Goal: Task Accomplishment & Management: Manage account settings

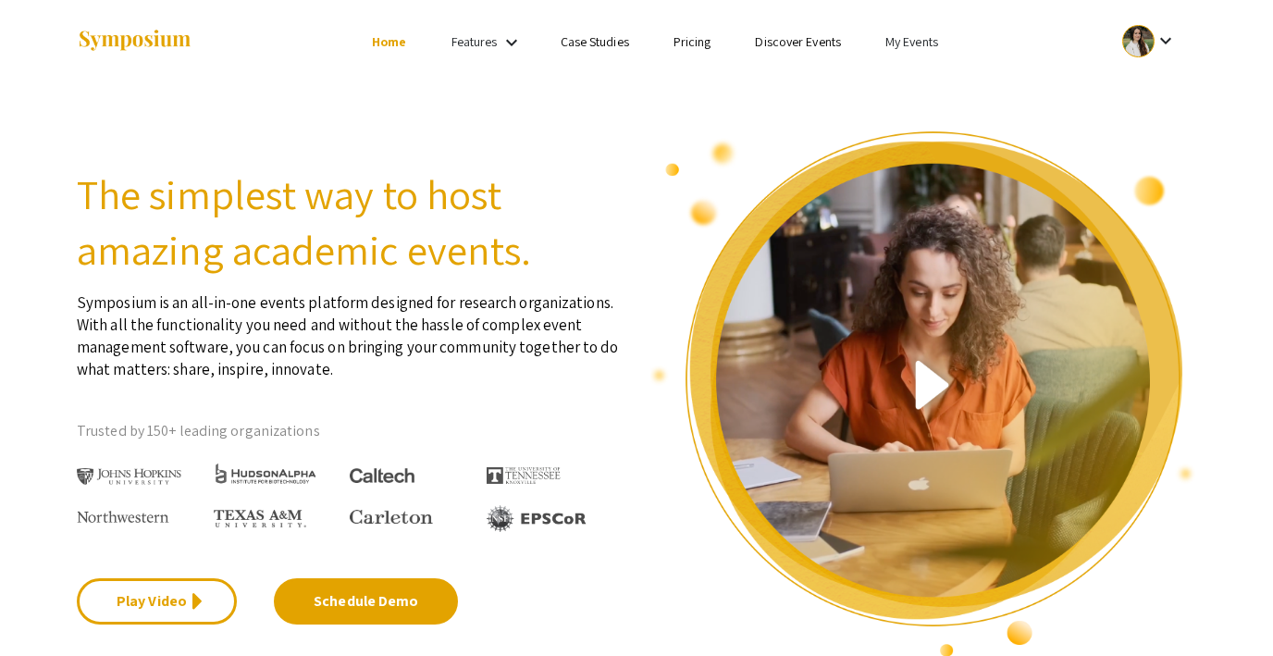
click at [912, 37] on link "My Events" at bounding box center [911, 41] width 53 height 17
click at [762, 83] on div at bounding box center [636, 328] width 1273 height 656
click at [1138, 44] on div at bounding box center [1138, 41] width 32 height 32
click at [1142, 130] on button "My Submissions" at bounding box center [1160, 136] width 114 height 44
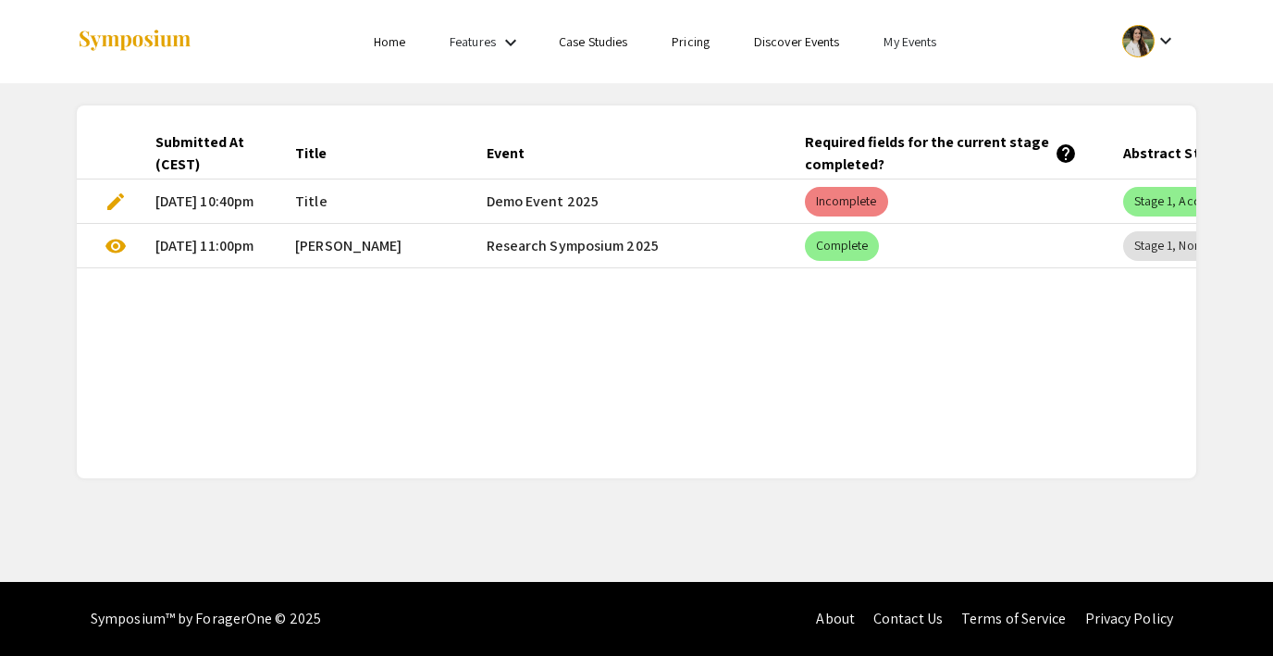
click at [1142, 43] on div at bounding box center [1138, 41] width 32 height 32
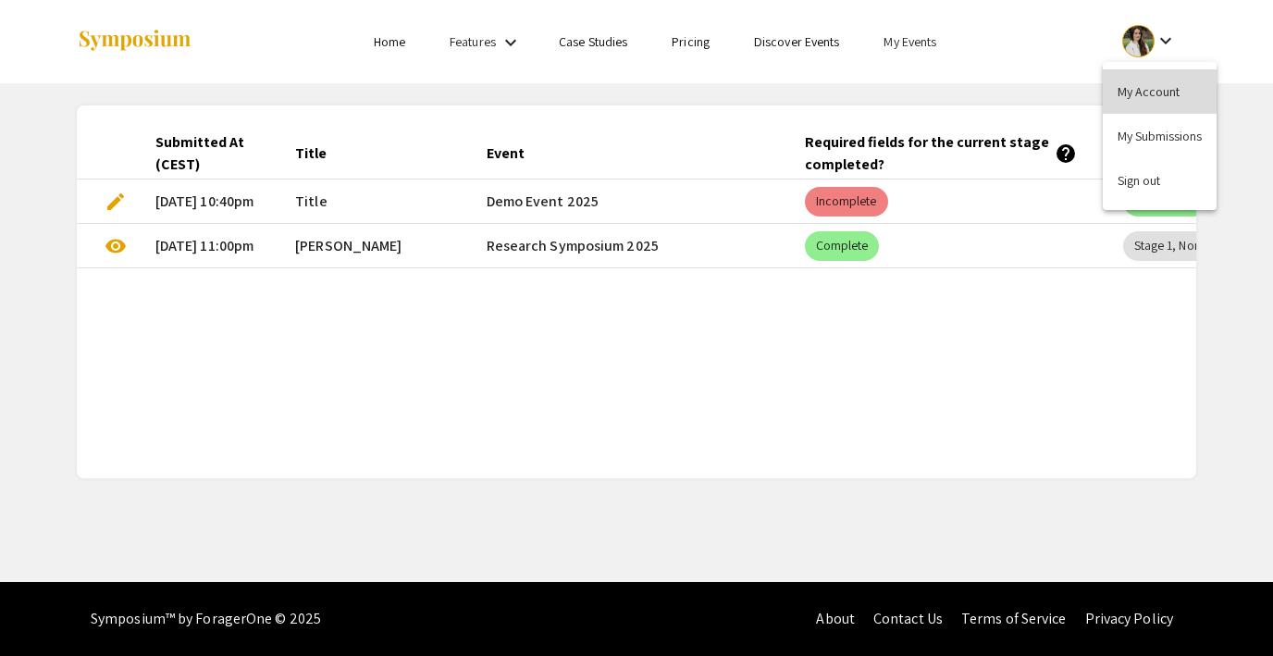
click at [1129, 93] on button "My Account" at bounding box center [1160, 91] width 114 height 44
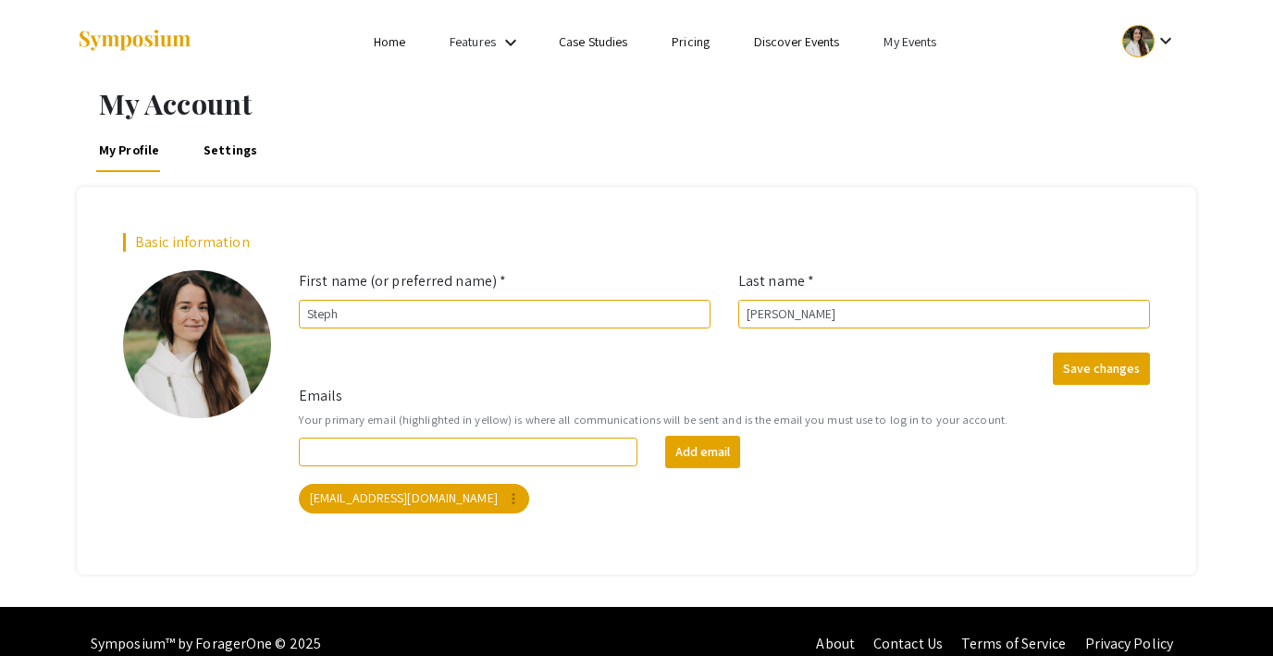
click at [913, 50] on li "My Events" at bounding box center [909, 42] width 97 height 22
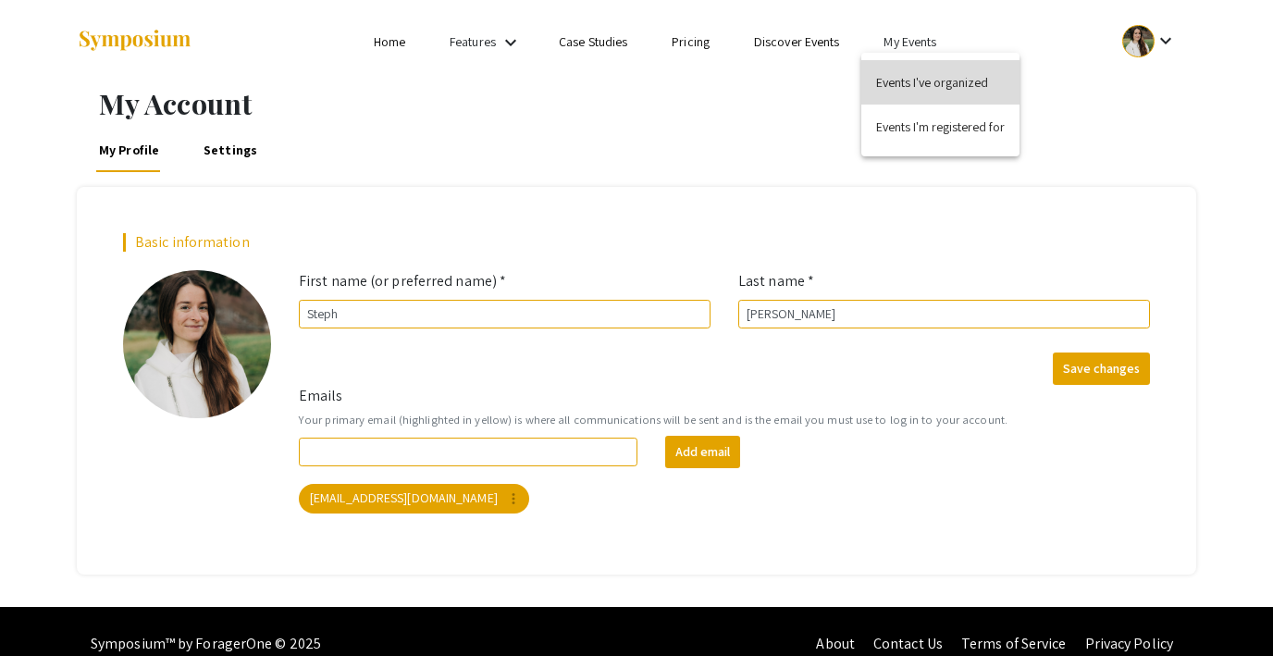
click at [916, 73] on button "Events I've organized" at bounding box center [940, 82] width 158 height 44
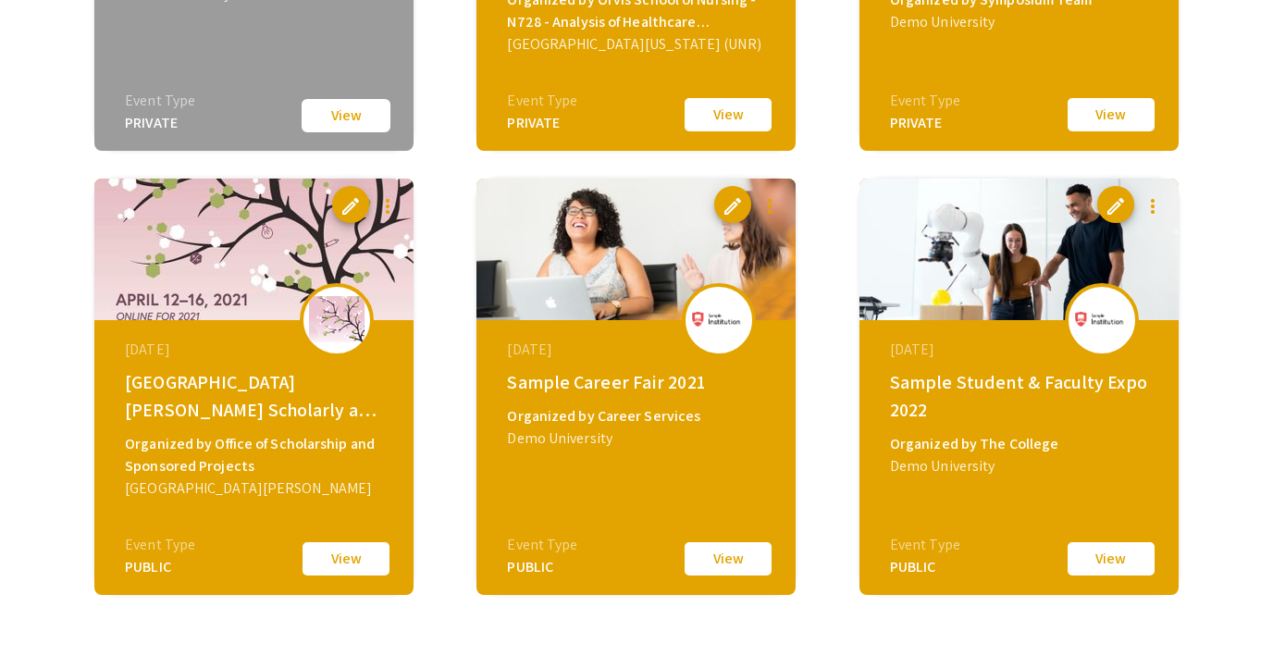
scroll to position [2350, 0]
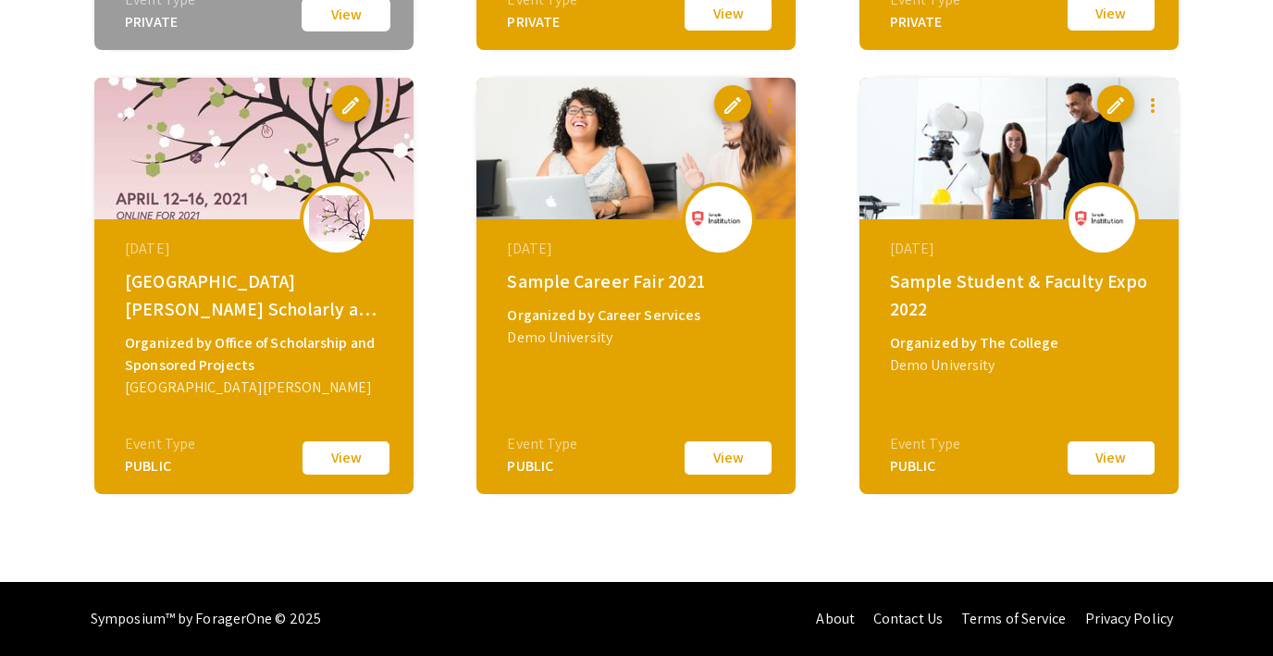
click at [1108, 464] on button "View" at bounding box center [1111, 458] width 93 height 39
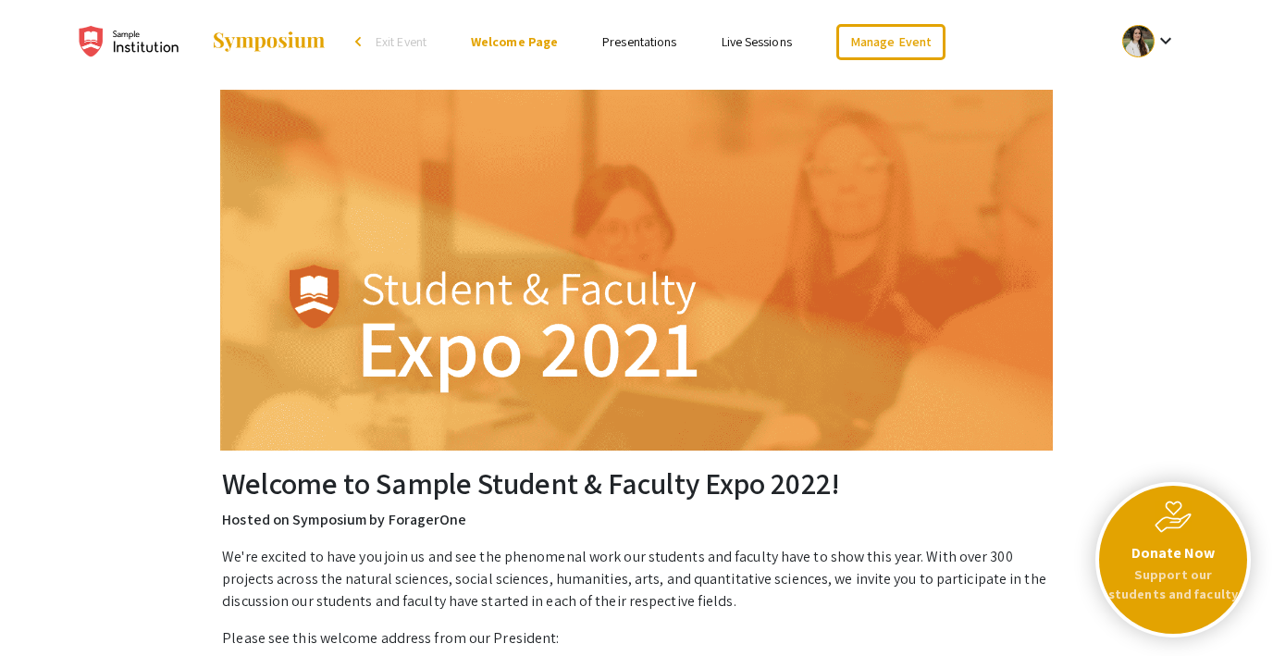
click at [1176, 568] on p "Support our students and faculty" at bounding box center [1173, 584] width 133 height 40
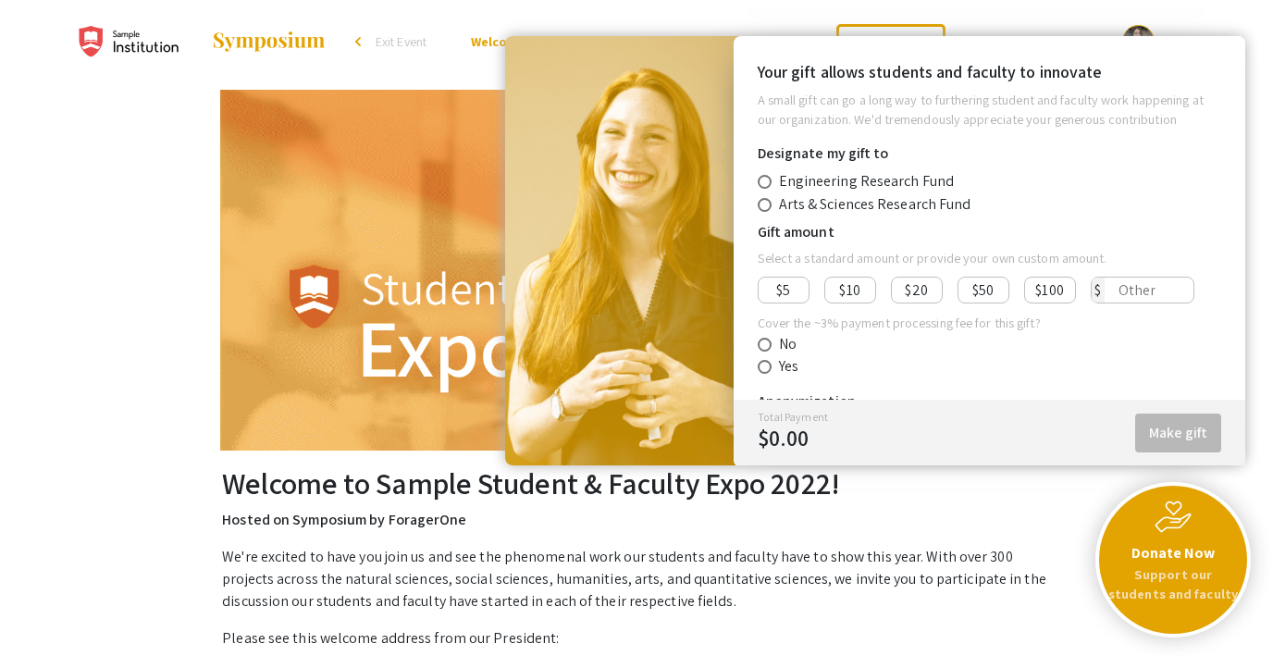
click at [1012, 513] on p "Hosted on Symposium by ForagerOne" at bounding box center [636, 520] width 829 height 22
click at [1169, 531] on img at bounding box center [1173, 517] width 37 height 32
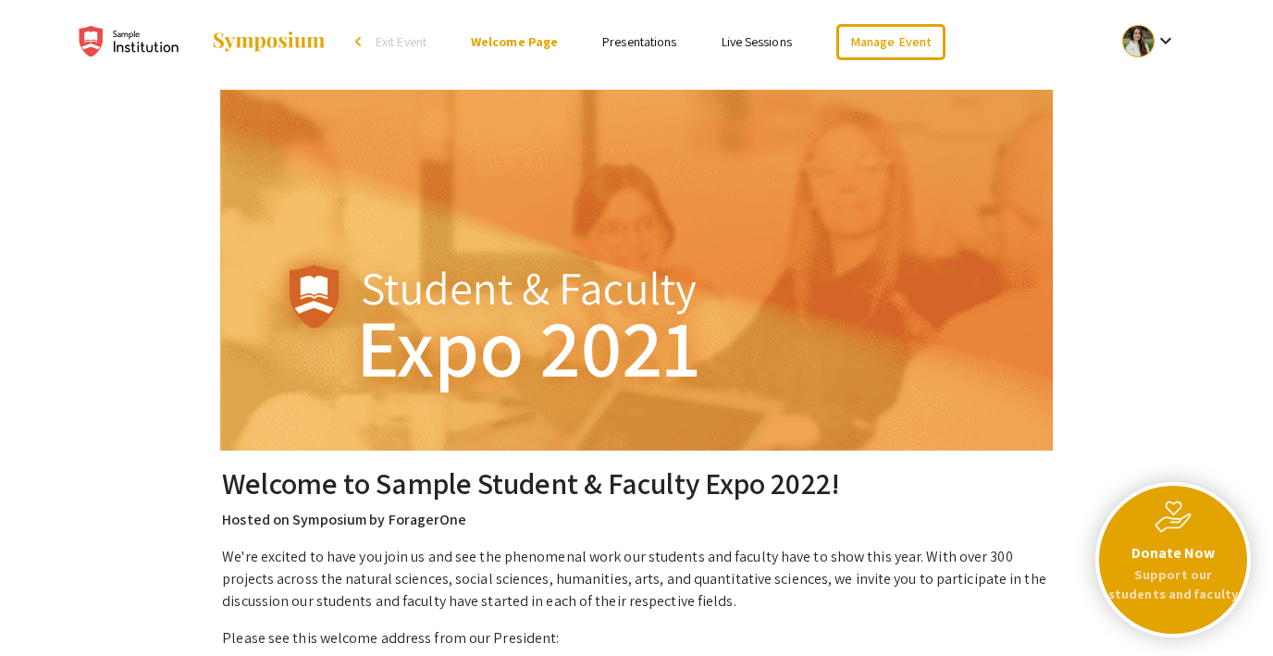
click at [405, 38] on span "Exit Event" at bounding box center [401, 41] width 51 height 17
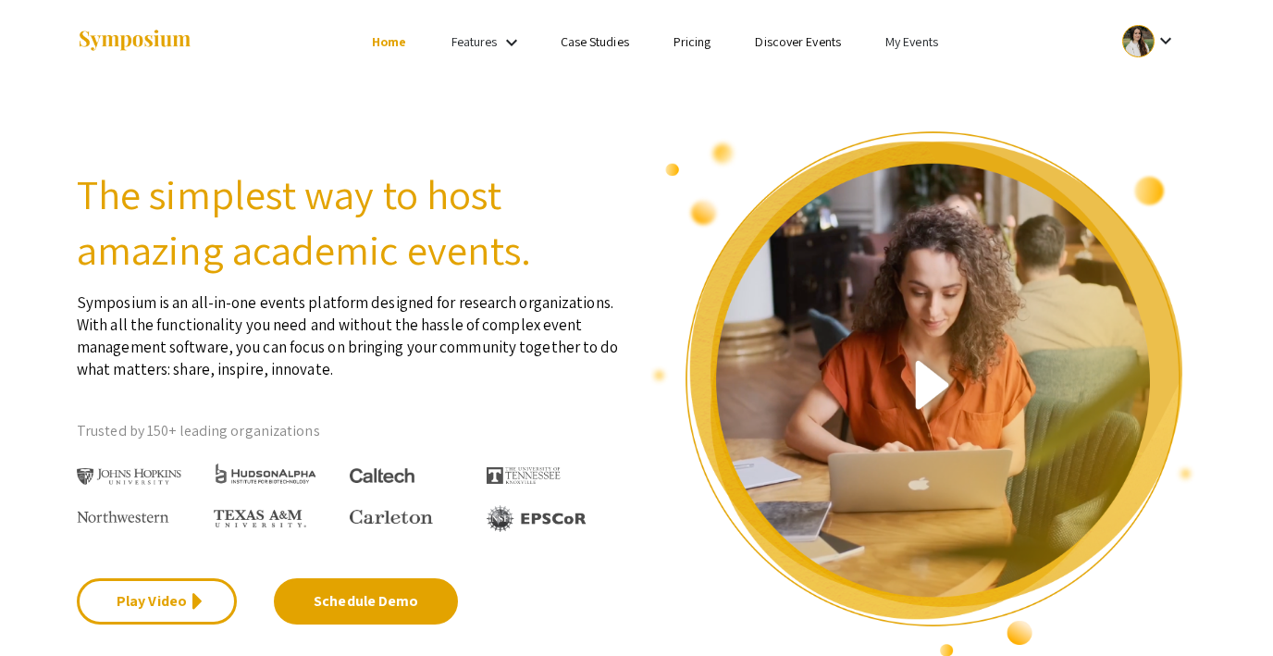
click at [899, 41] on link "My Events" at bounding box center [911, 41] width 53 height 17
click at [908, 65] on button "Events I've organized" at bounding box center [941, 82] width 158 height 44
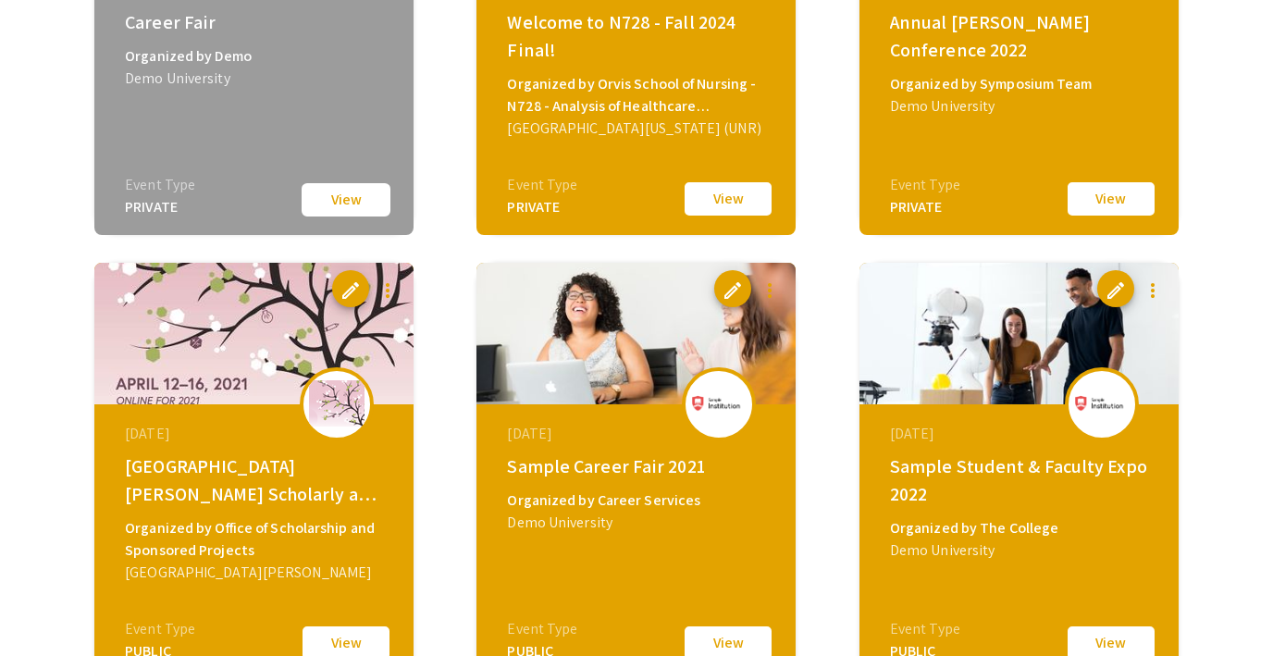
scroll to position [2350, 0]
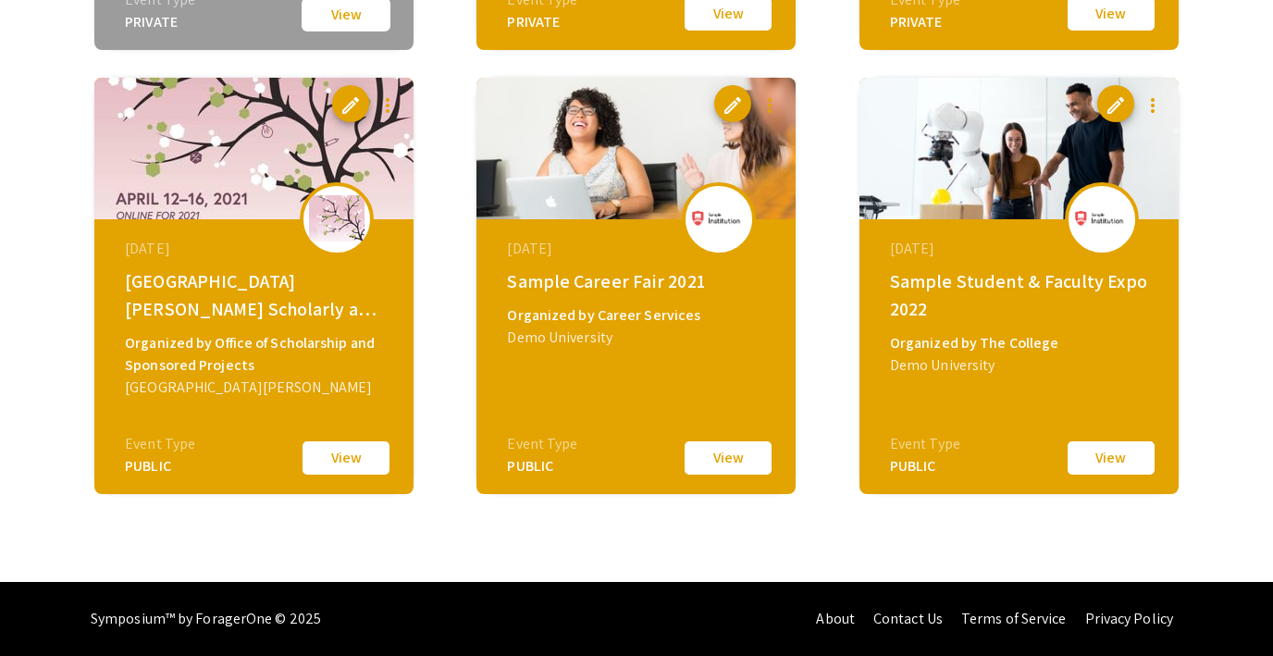
click at [726, 454] on button "View" at bounding box center [728, 458] width 93 height 39
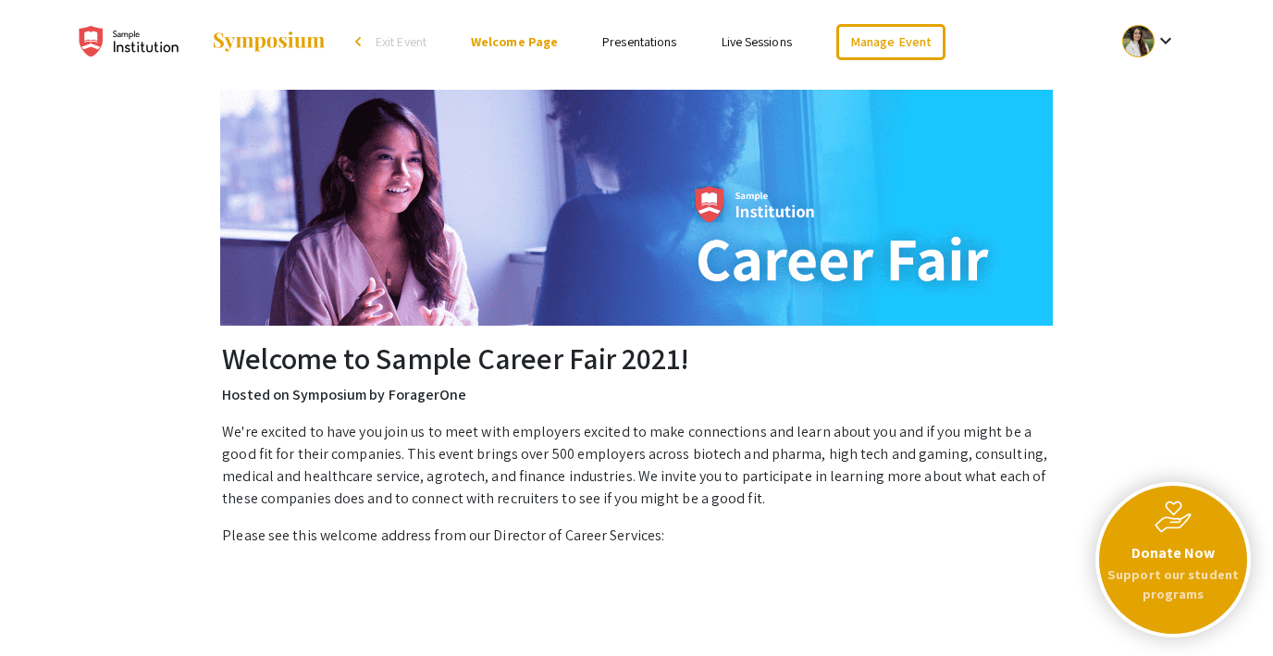
click at [645, 37] on link "Presentations" at bounding box center [639, 41] width 74 height 17
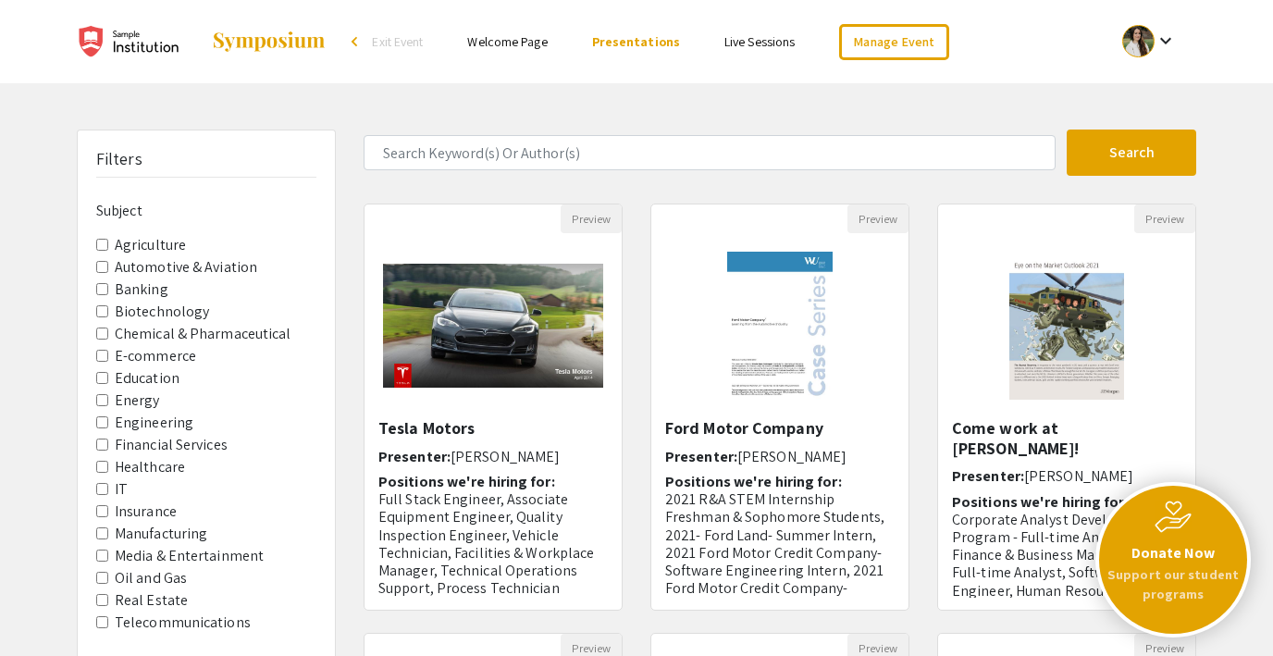
click at [743, 36] on link "Live Sessions" at bounding box center [759, 41] width 70 height 17
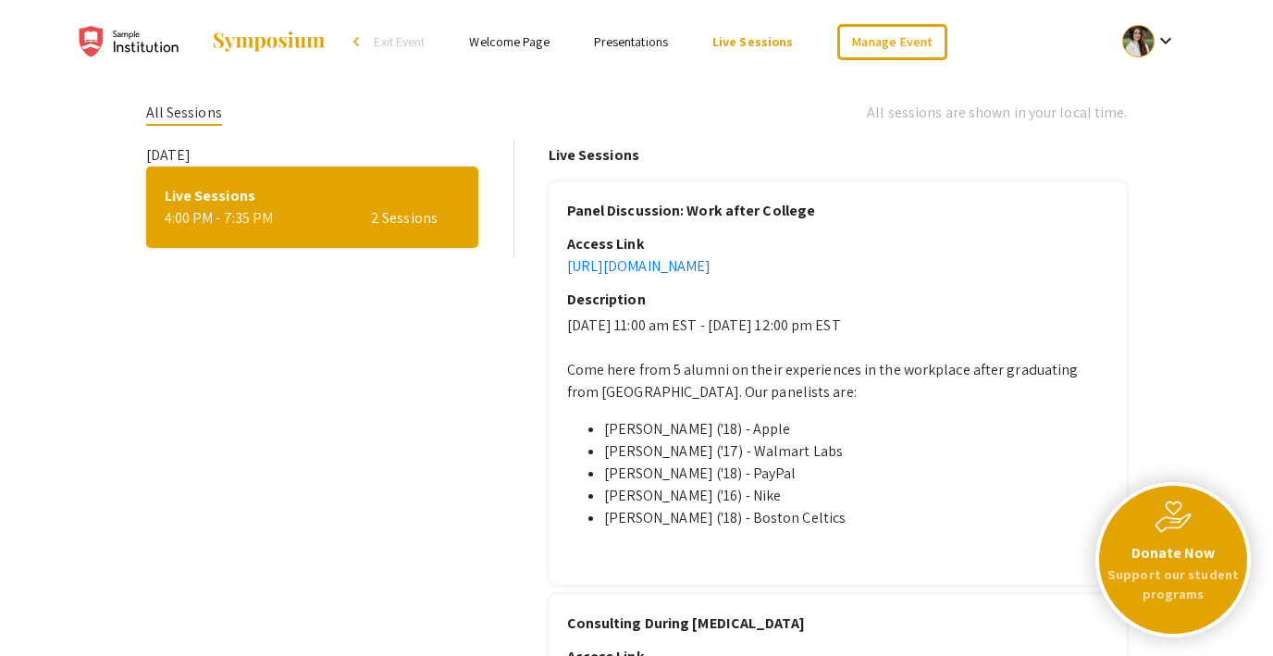
click at [1156, 548] on strong "Donate Now" at bounding box center [1173, 553] width 84 height 22
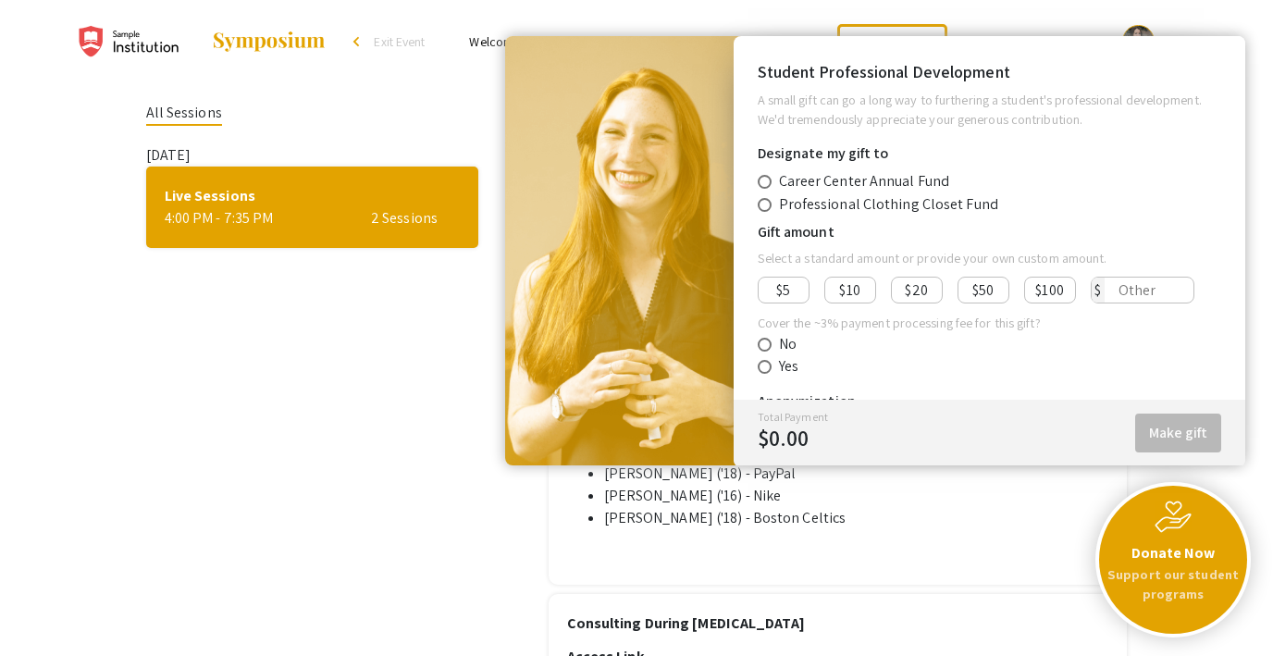
click at [414, 87] on div "All Sessions All sessions are shown in your local time. [DATE] Live Sessions 4:…" at bounding box center [637, 494] width 1019 height 823
click at [428, 448] on div "All Sessions All sessions are shown in your local time. [DATE] Live Sessions 4:…" at bounding box center [637, 495] width 982 height 786
click at [1165, 536] on div "Donate Now Support our student programs" at bounding box center [1173, 560] width 148 height 148
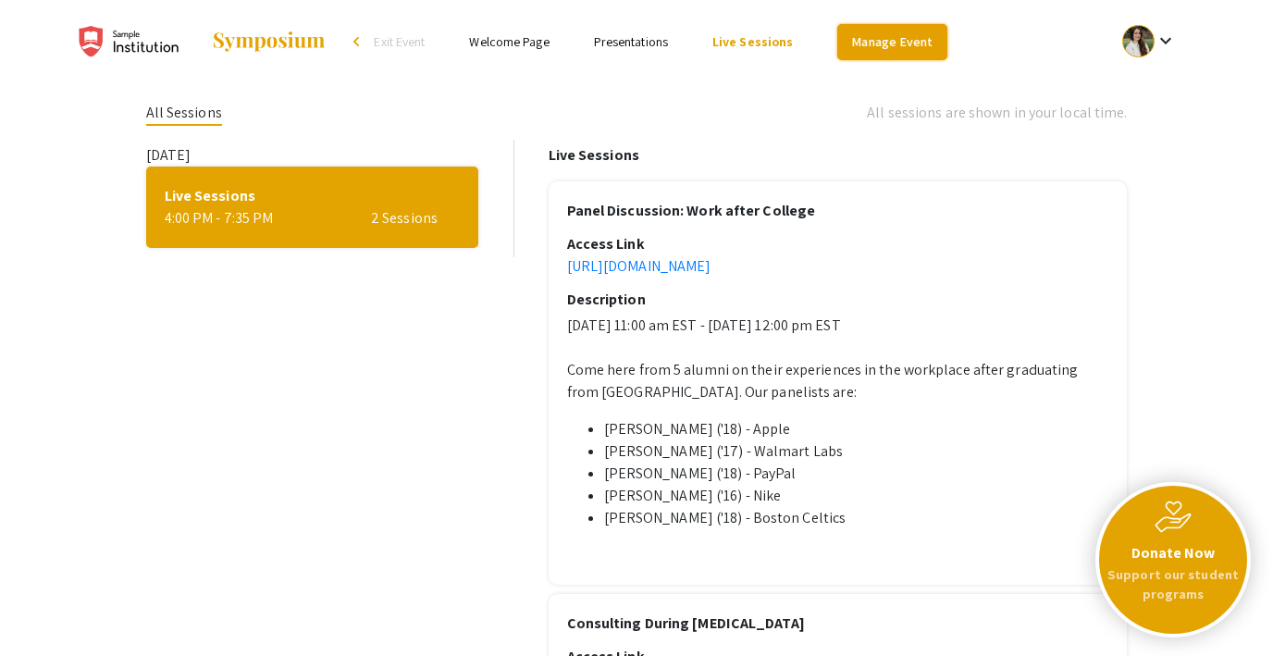
click at [866, 47] on link "Manage Event" at bounding box center [891, 42] width 109 height 36
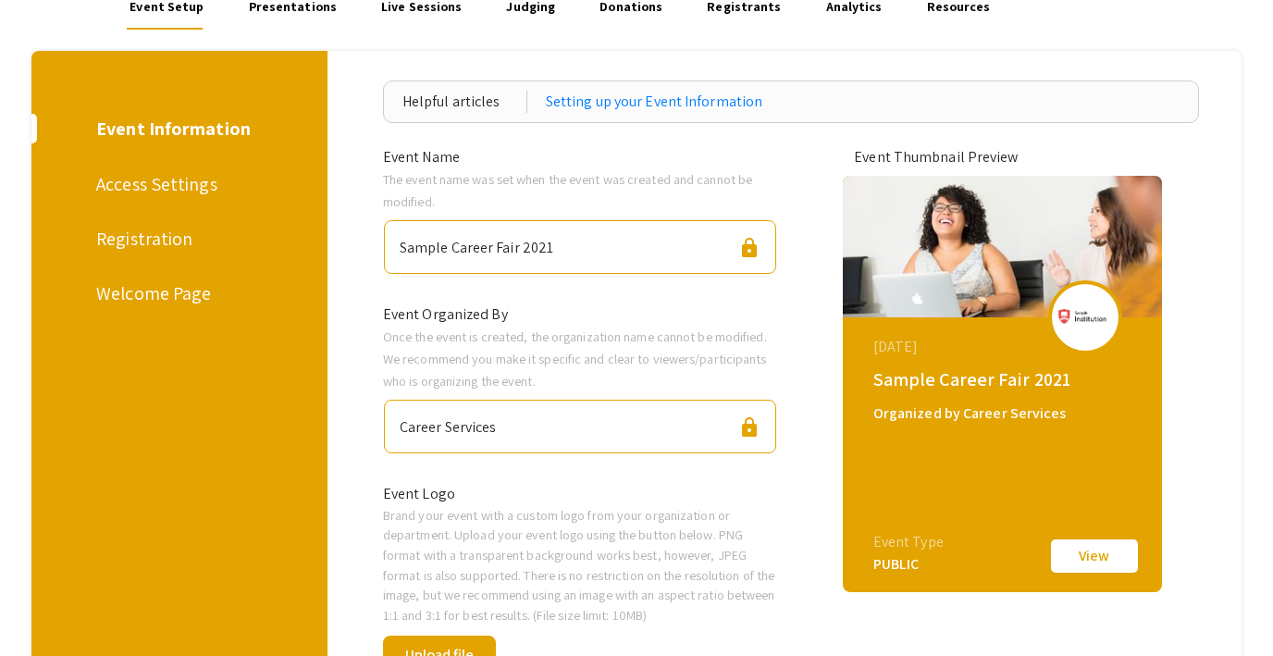
scroll to position [22, 0]
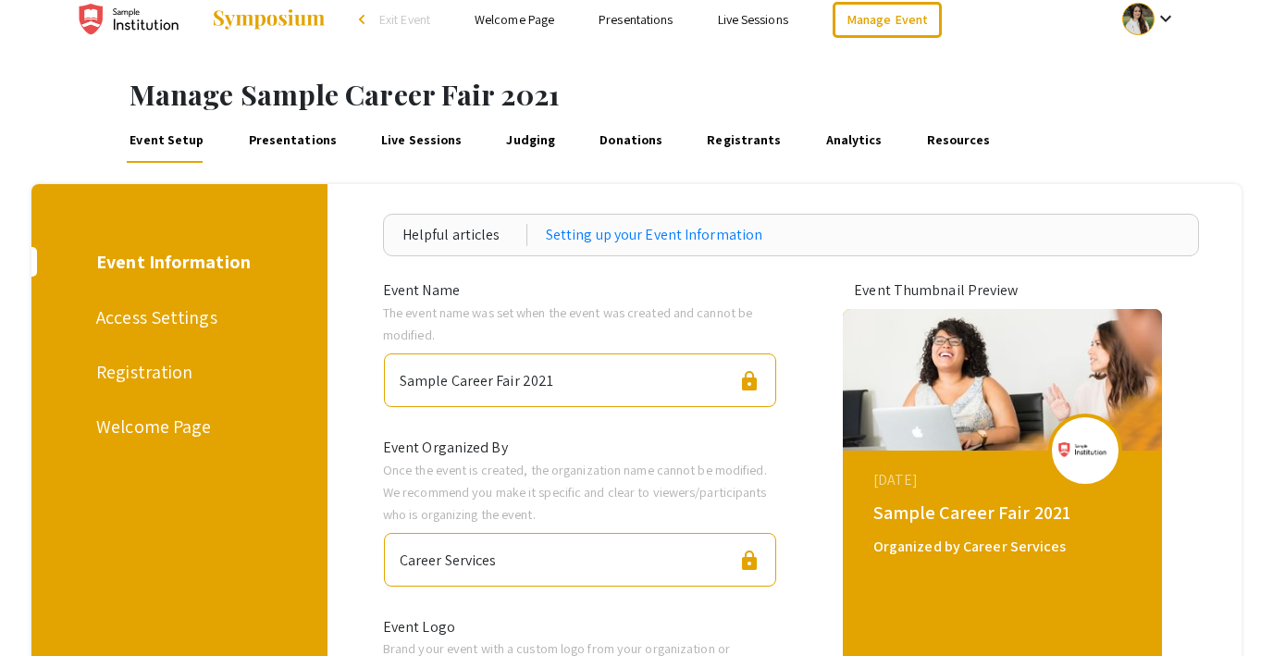
click at [134, 323] on div "Access Settings" at bounding box center [176, 317] width 160 height 28
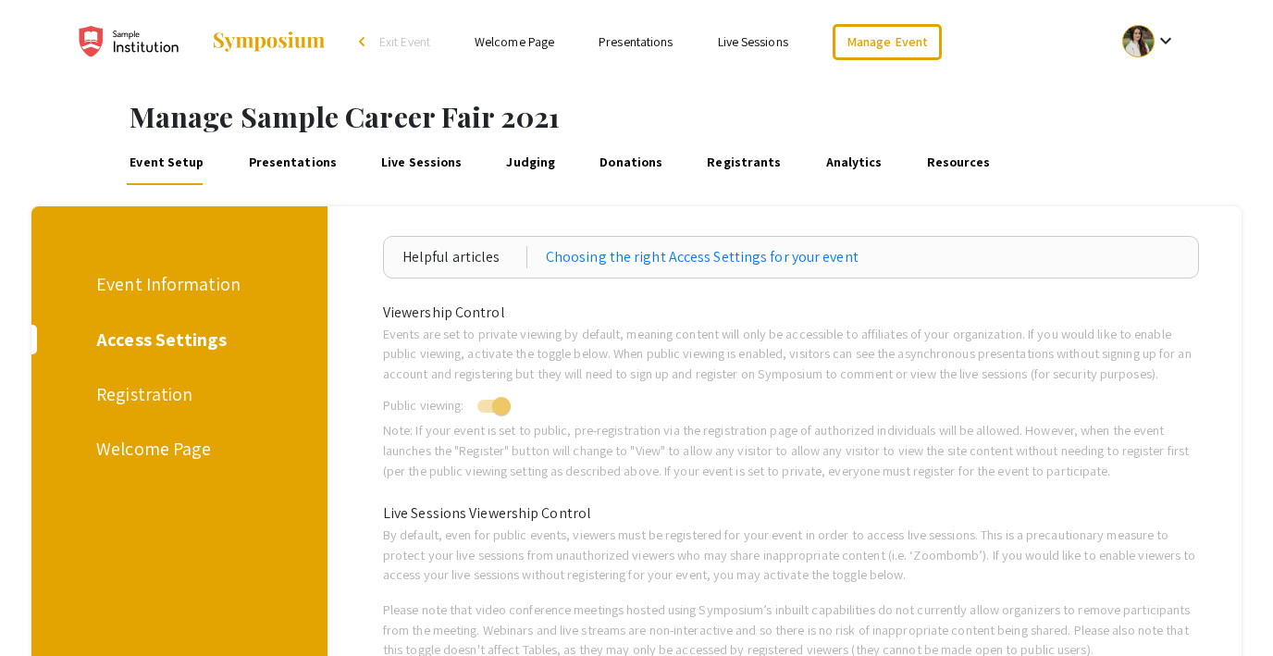
click at [134, 390] on div "Registration" at bounding box center [176, 394] width 160 height 28
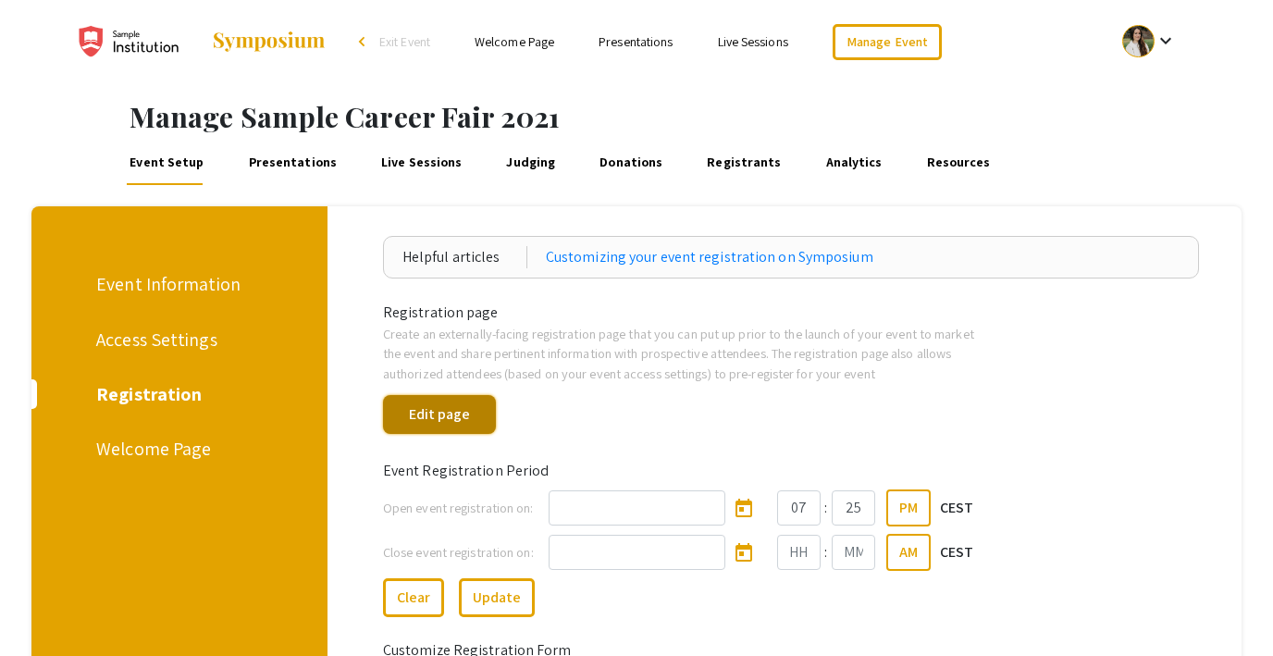
click at [465, 417] on button "Edit page" at bounding box center [439, 414] width 113 height 39
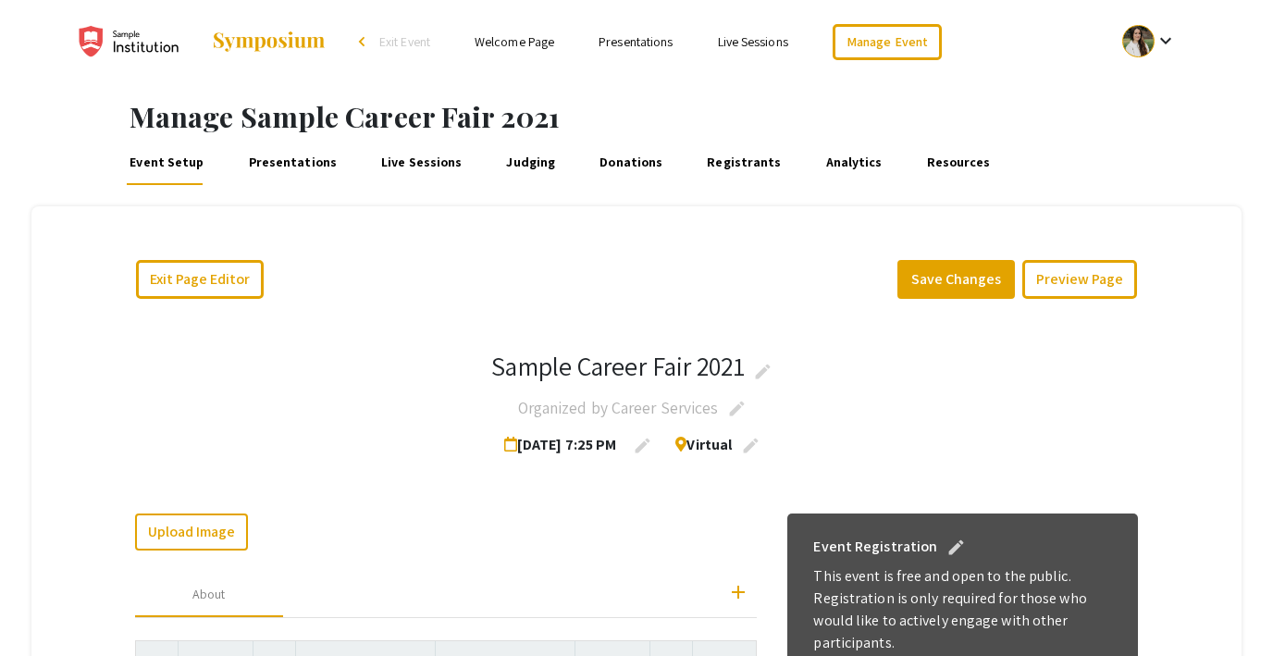
scroll to position [174, 0]
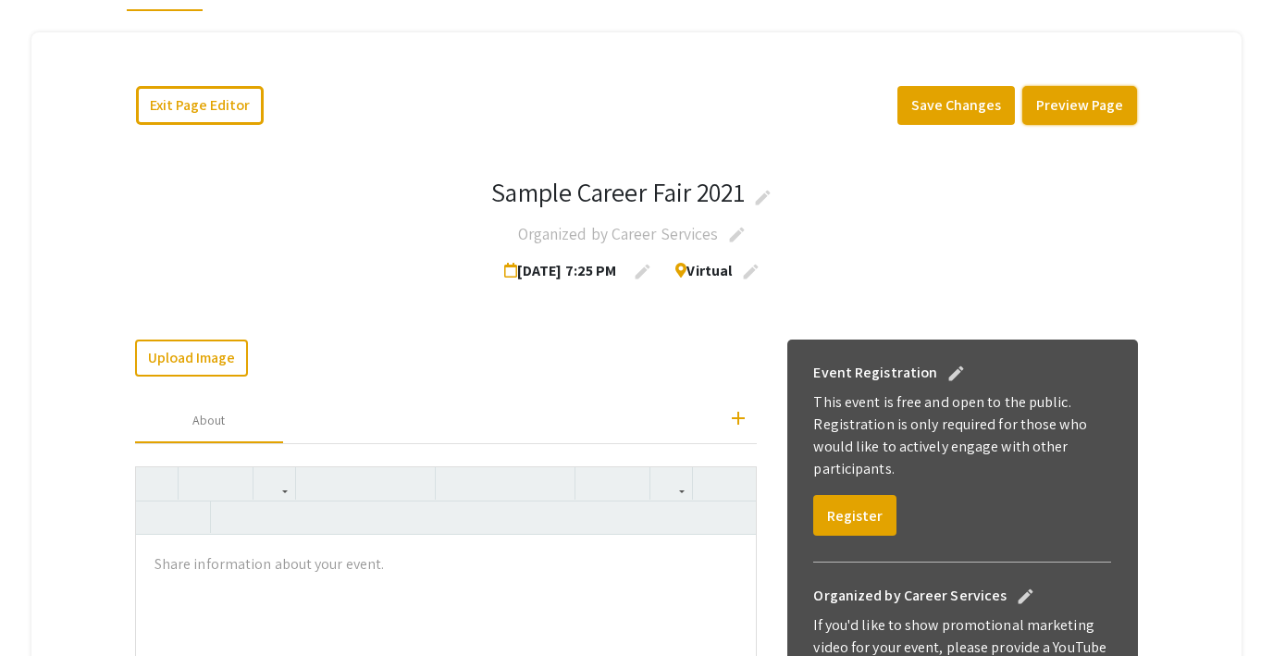
click at [1104, 97] on button "Preview Page" at bounding box center [1079, 105] width 115 height 39
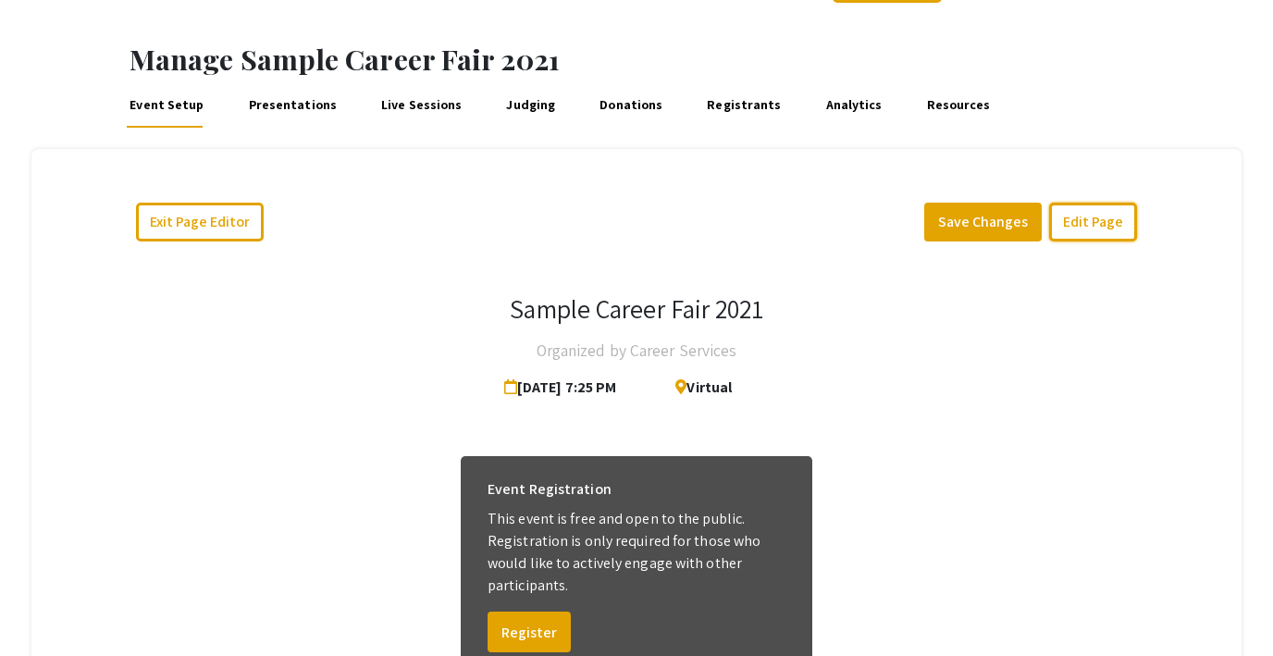
scroll to position [0, 0]
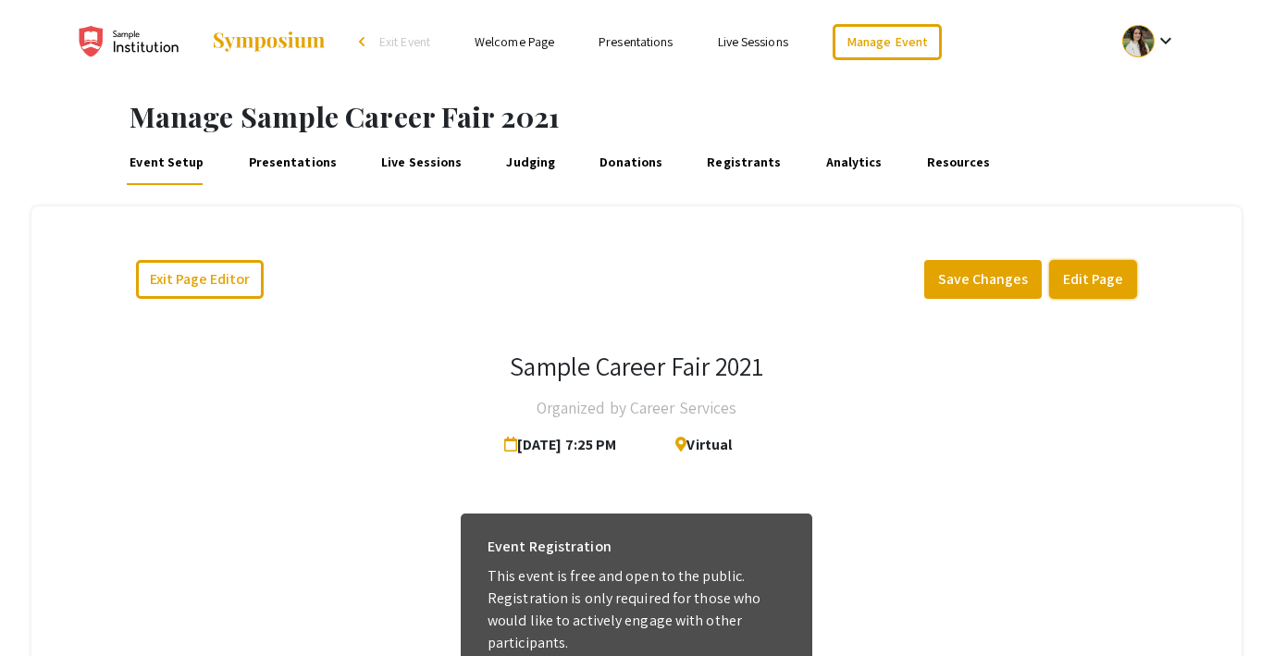
click at [1109, 277] on button "Edit Page" at bounding box center [1093, 279] width 88 height 39
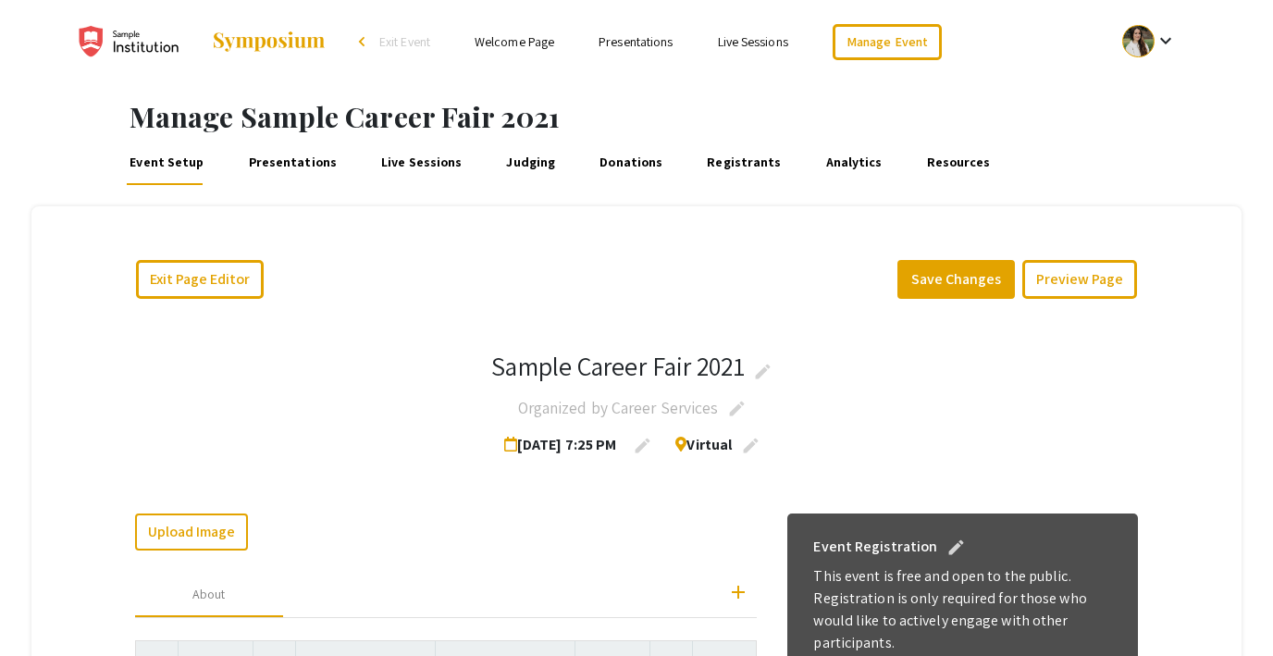
click at [394, 38] on span "Exit Event" at bounding box center [404, 41] width 51 height 17
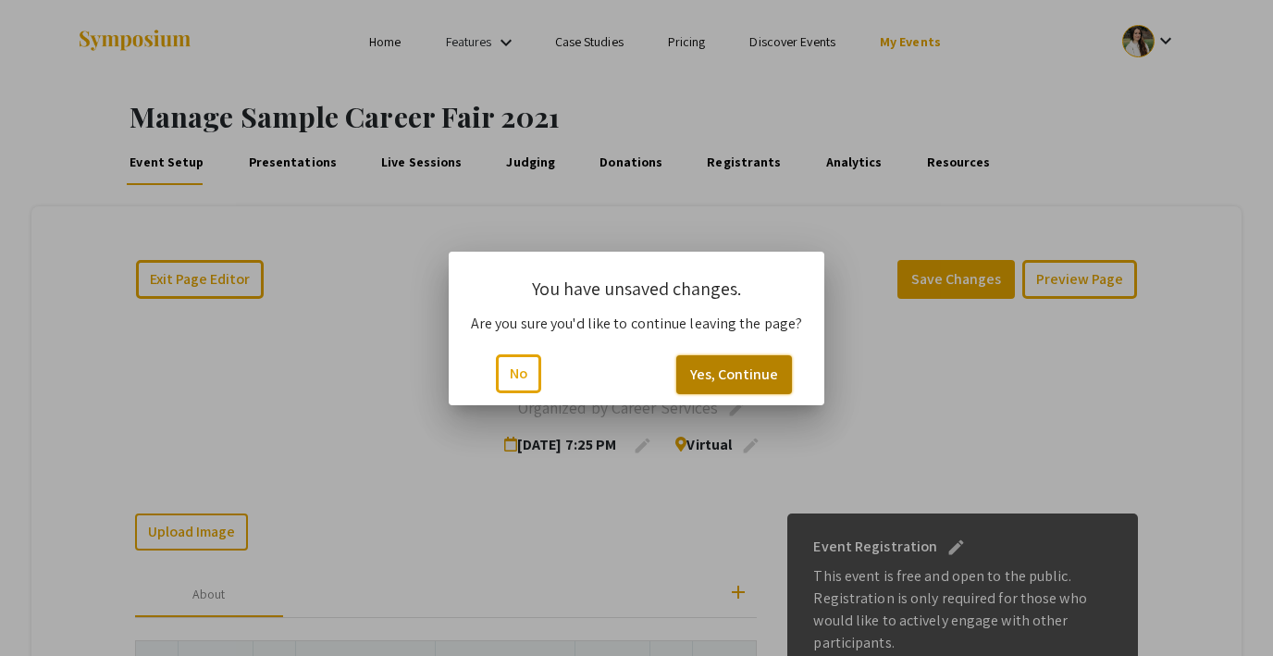
click at [698, 369] on button "Yes, Continue" at bounding box center [734, 374] width 116 height 39
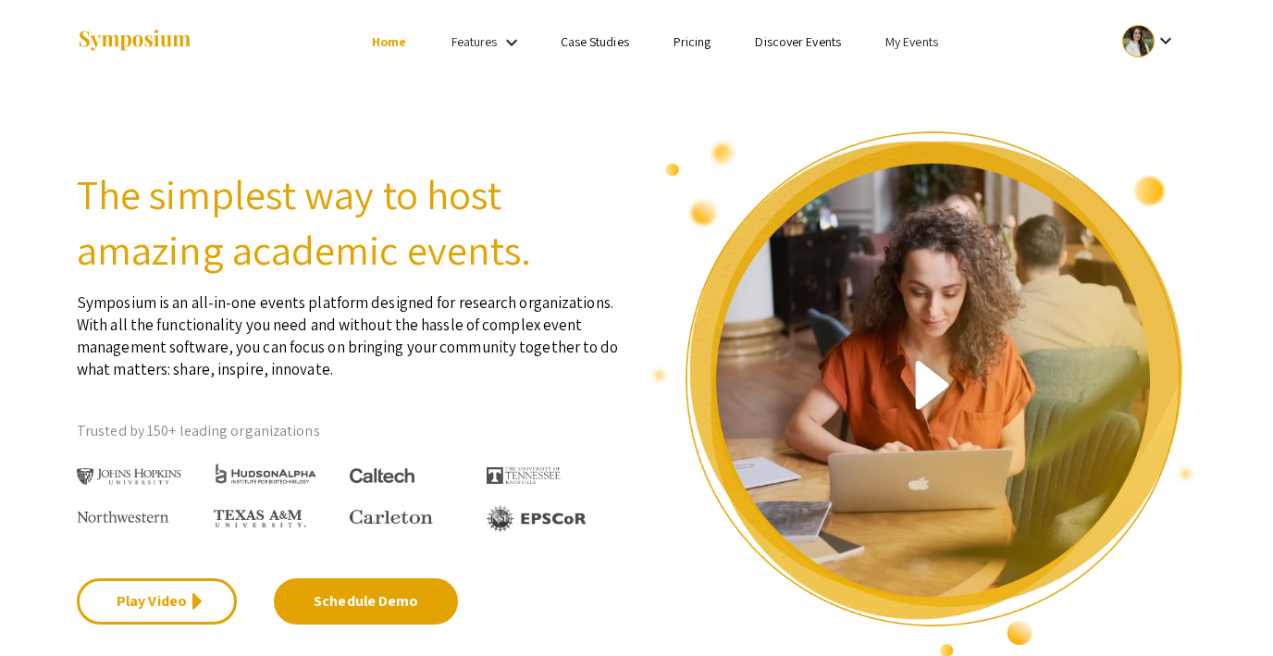
click at [909, 43] on link "My Events" at bounding box center [911, 41] width 53 height 17
click at [900, 79] on button "Events I've organized" at bounding box center [941, 82] width 158 height 44
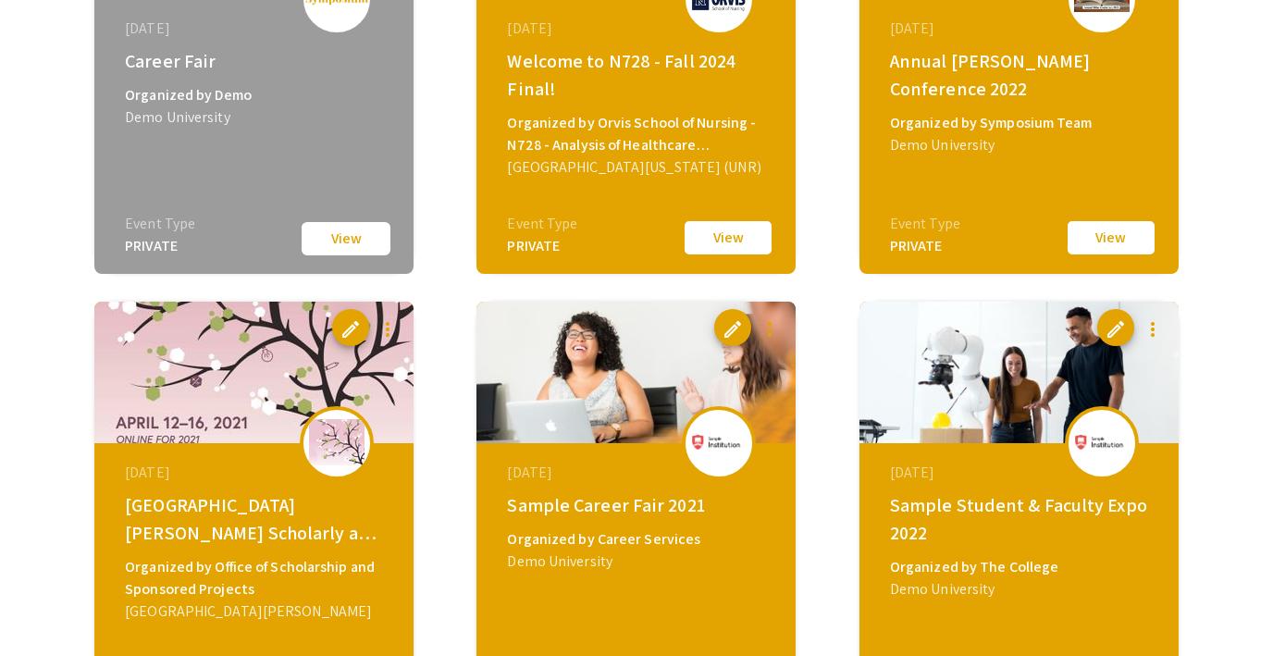
scroll to position [2350, 0]
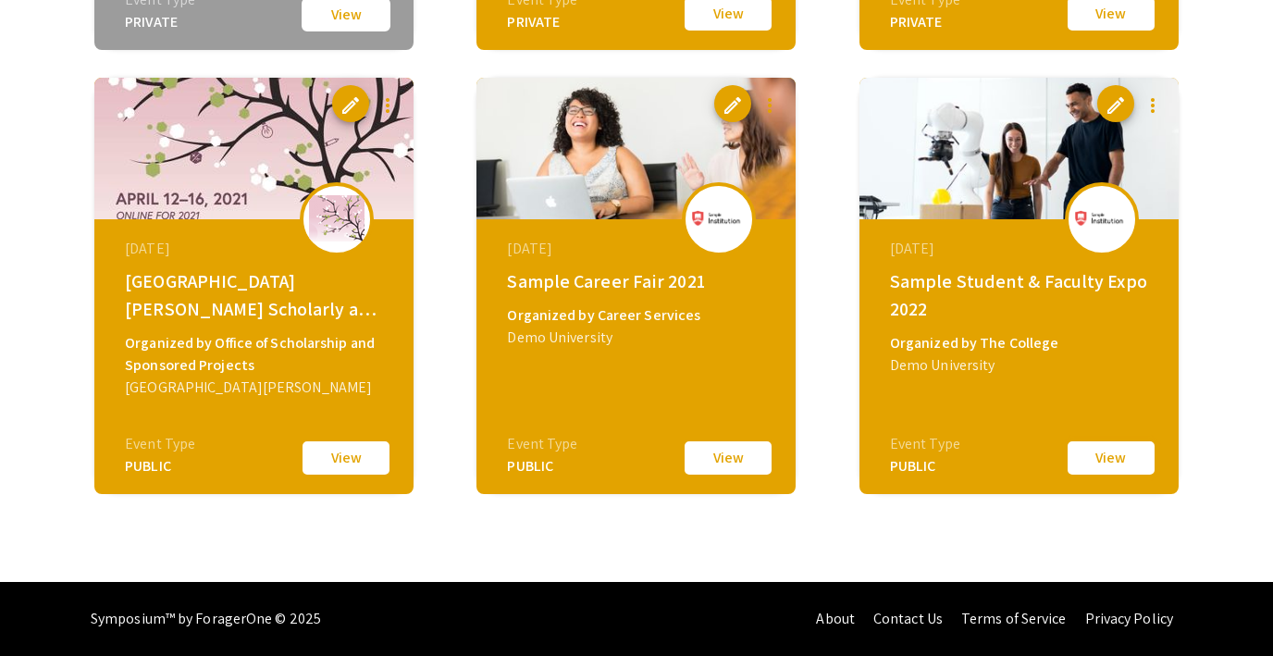
click at [1087, 452] on button "View" at bounding box center [1111, 458] width 93 height 39
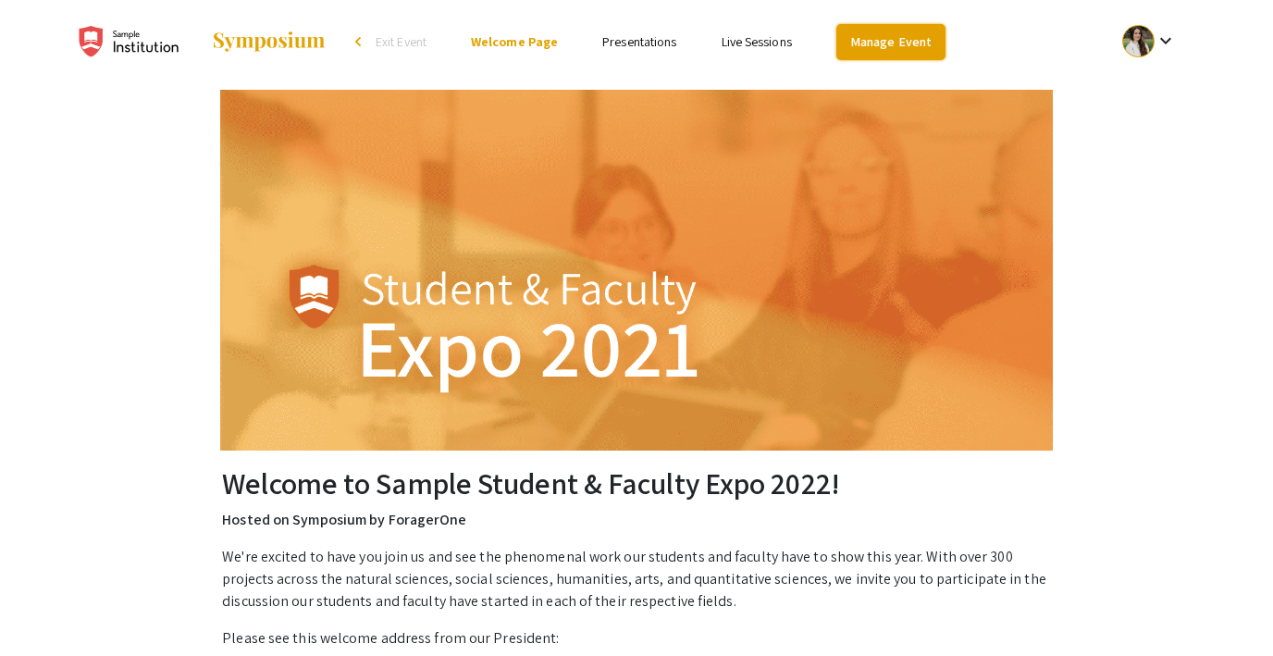
click at [894, 37] on link "Manage Event" at bounding box center [890, 42] width 109 height 36
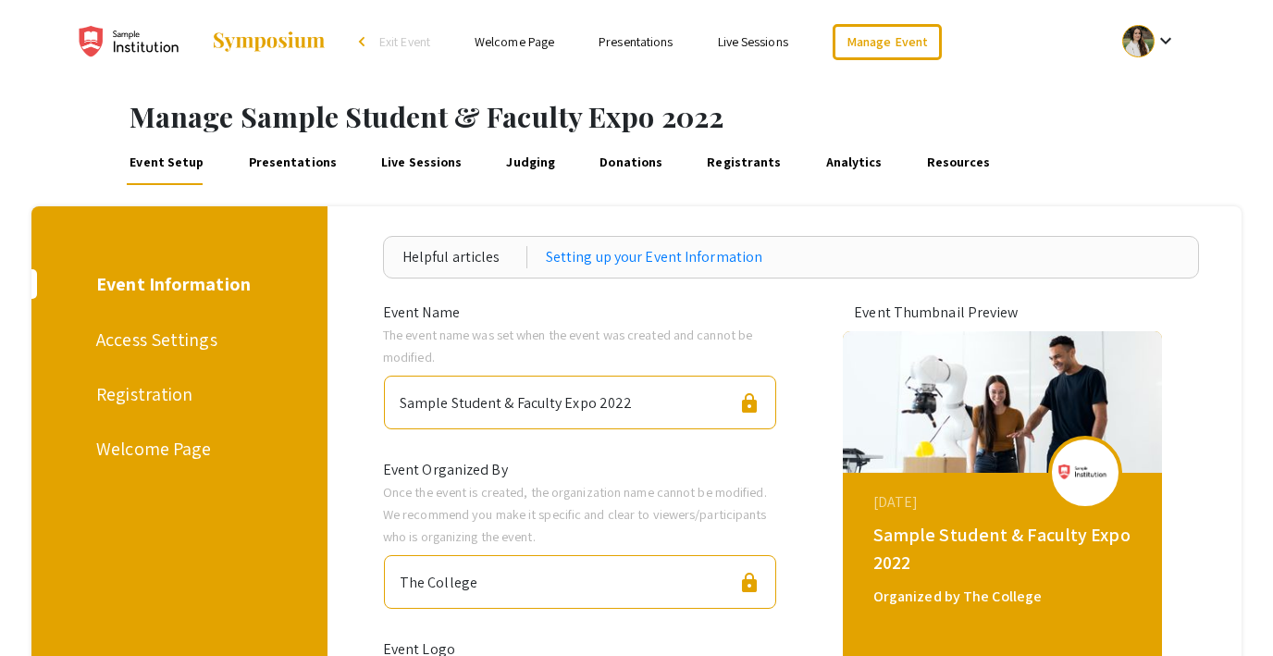
click at [155, 390] on div "Registration" at bounding box center [176, 394] width 160 height 28
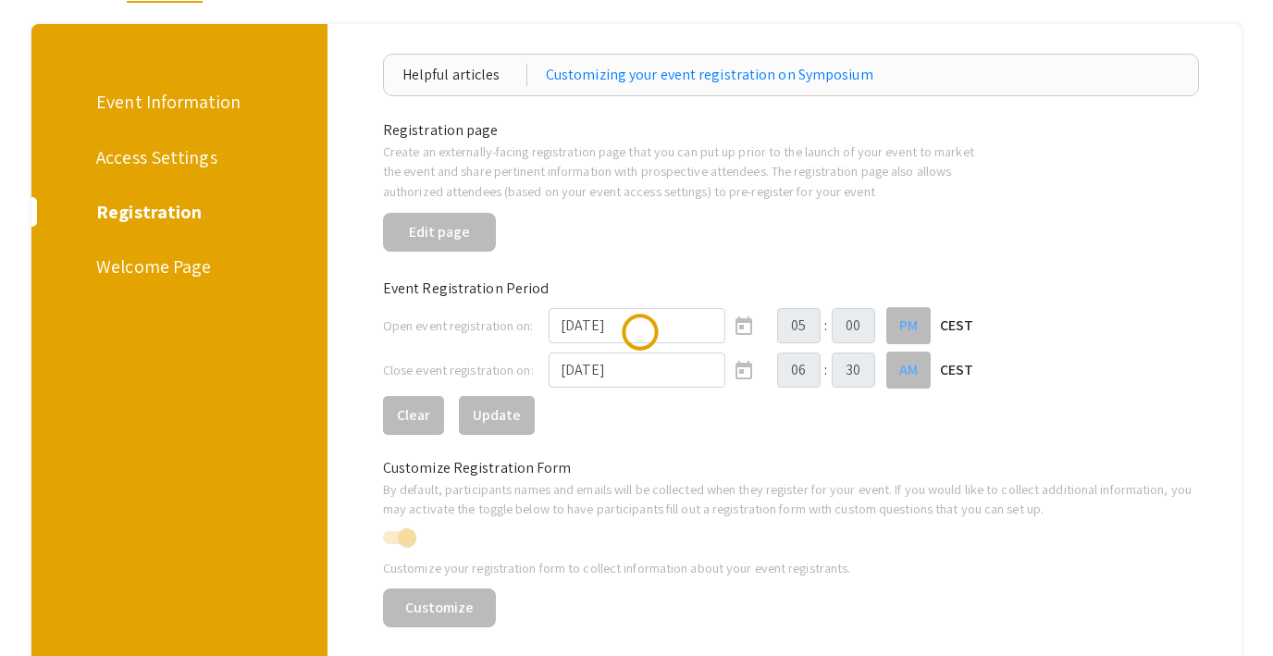
scroll to position [209, 0]
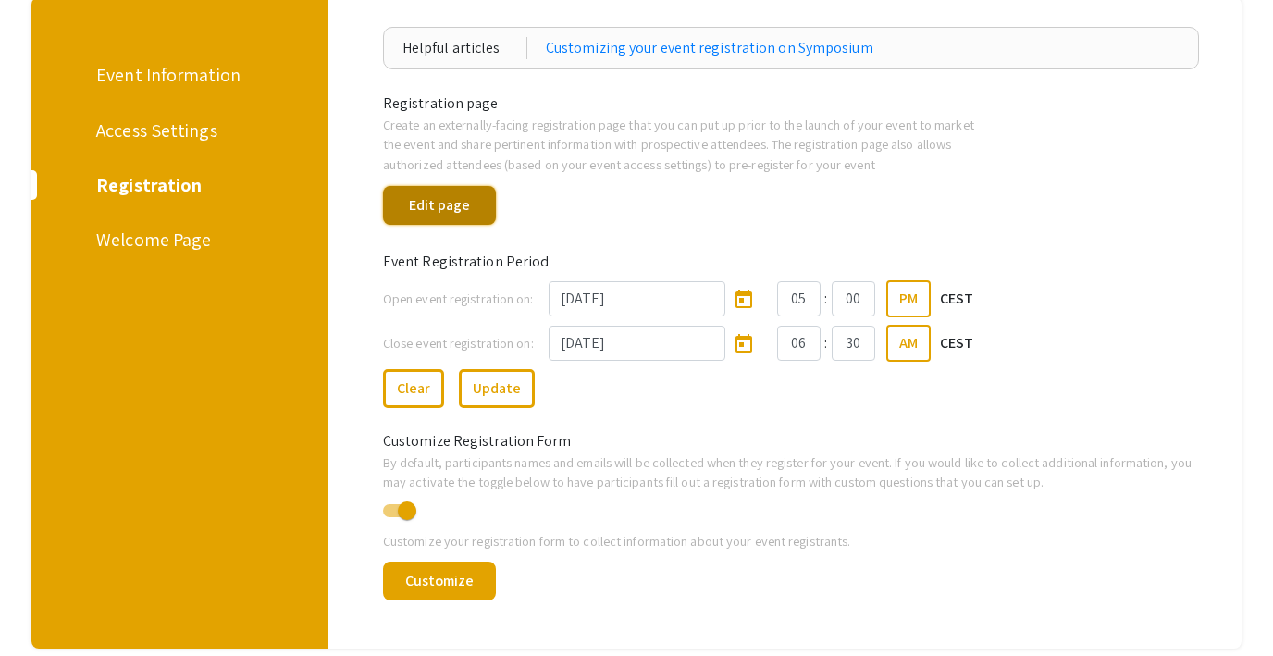
click at [459, 208] on button "Edit page" at bounding box center [439, 205] width 113 height 39
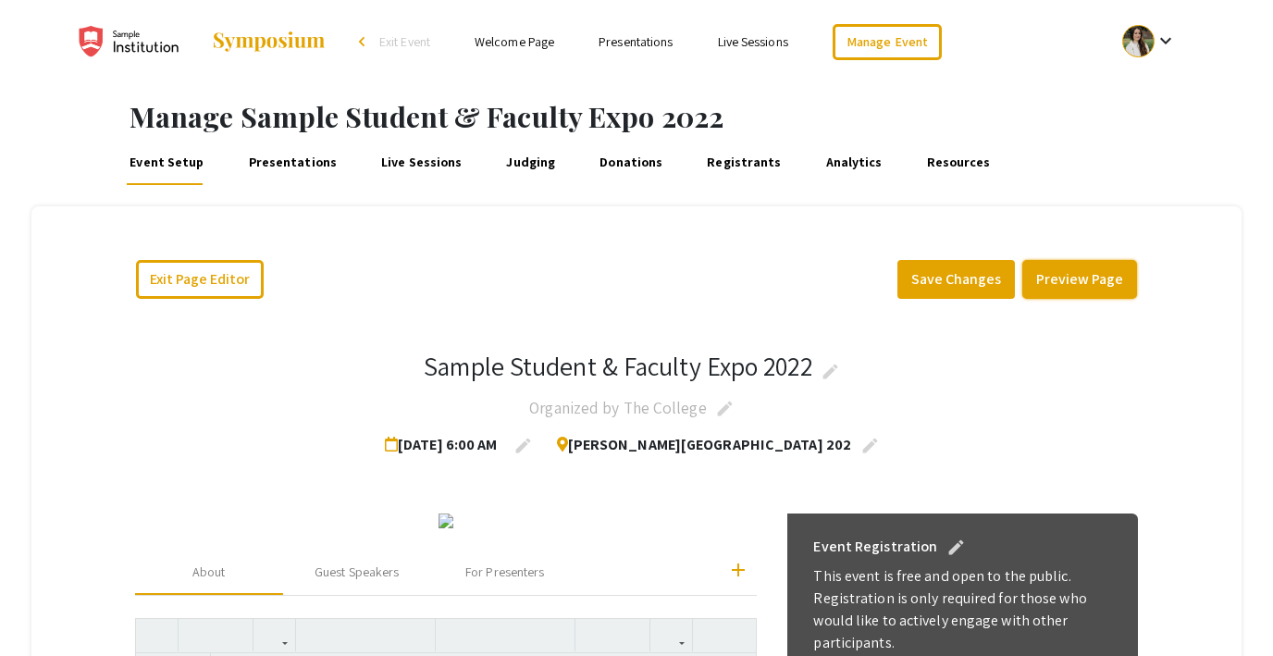
click at [1063, 280] on button "Preview Page" at bounding box center [1079, 279] width 115 height 39
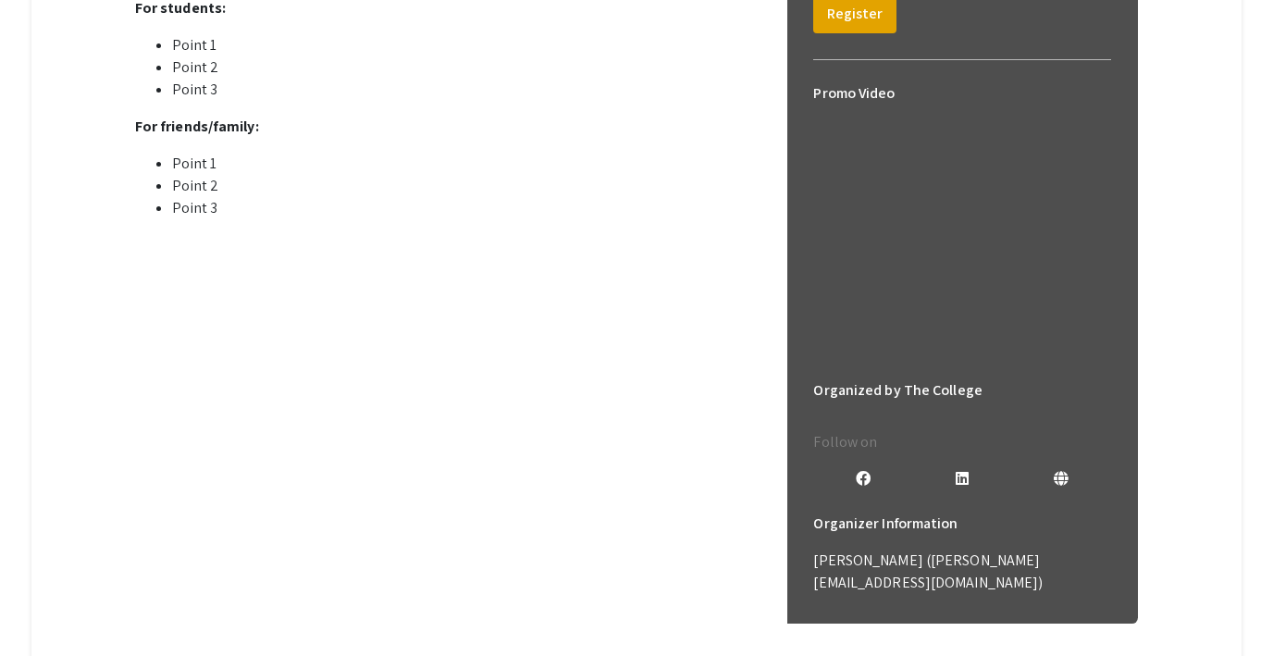
scroll to position [689, 0]
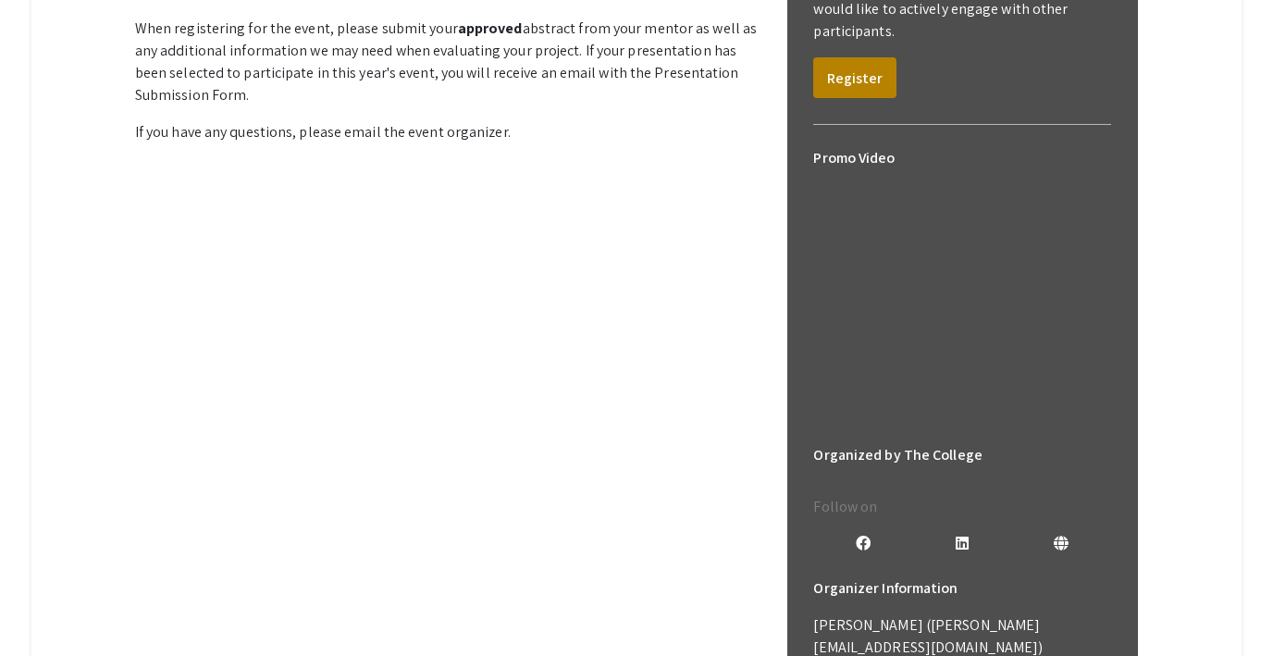
scroll to position [405, 0]
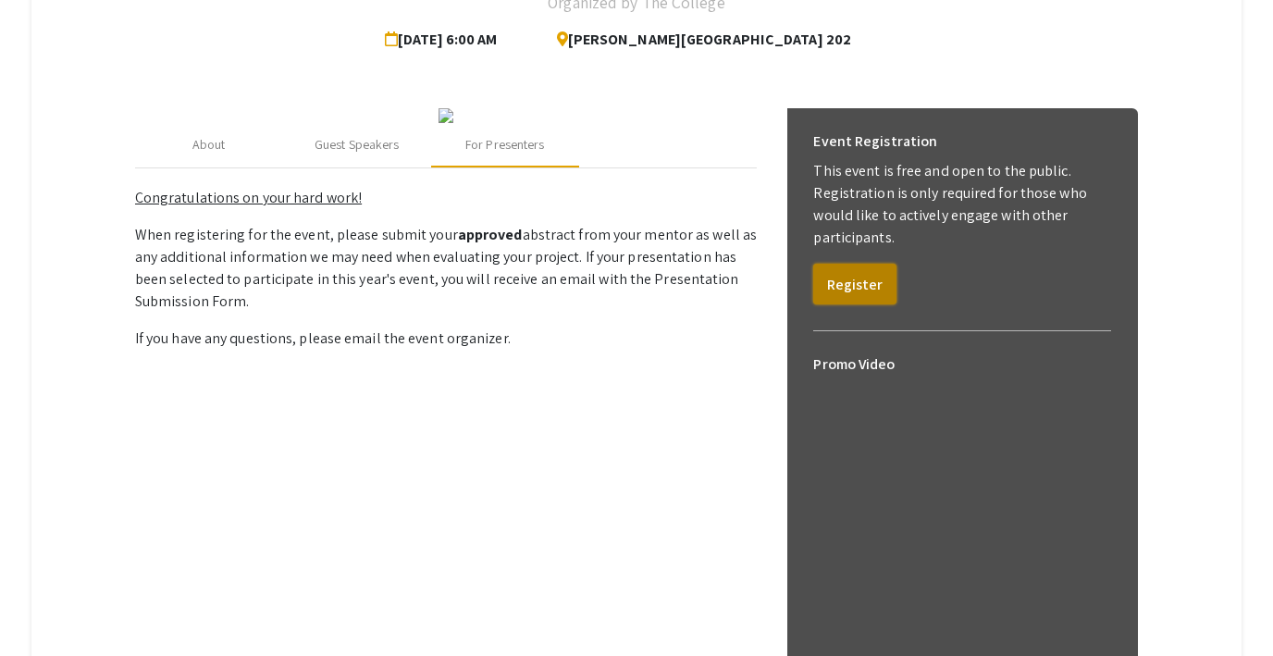
click at [850, 291] on button "Register" at bounding box center [854, 284] width 83 height 41
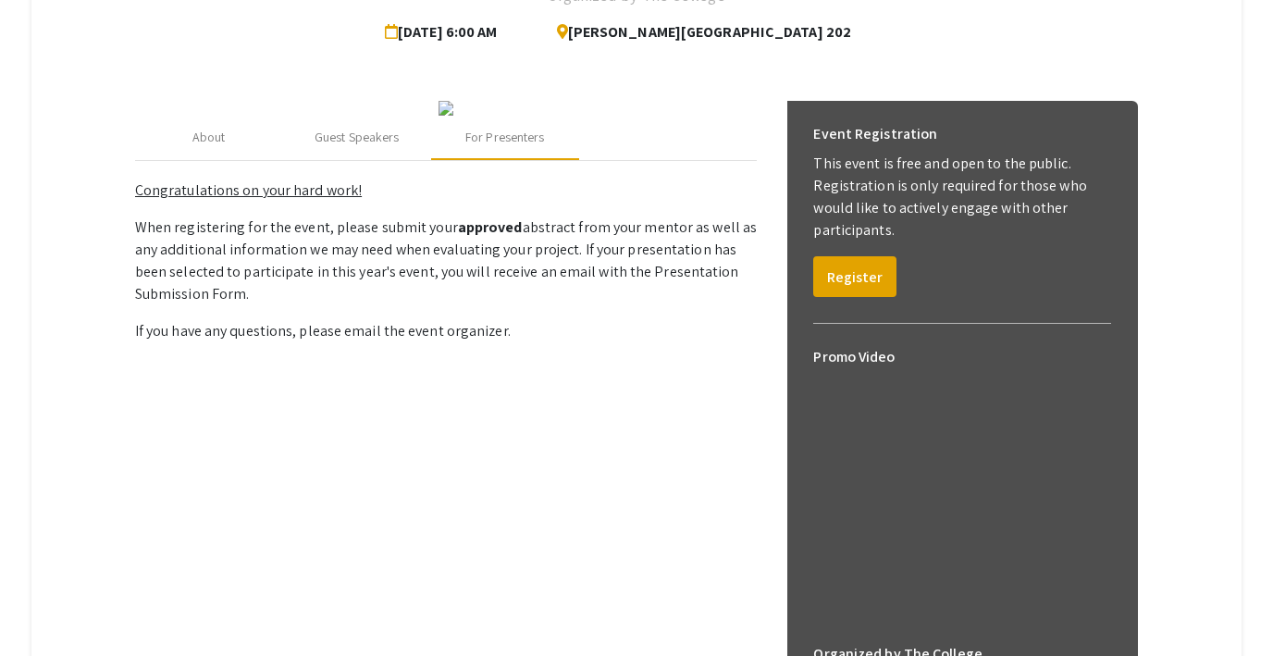
scroll to position [383, 0]
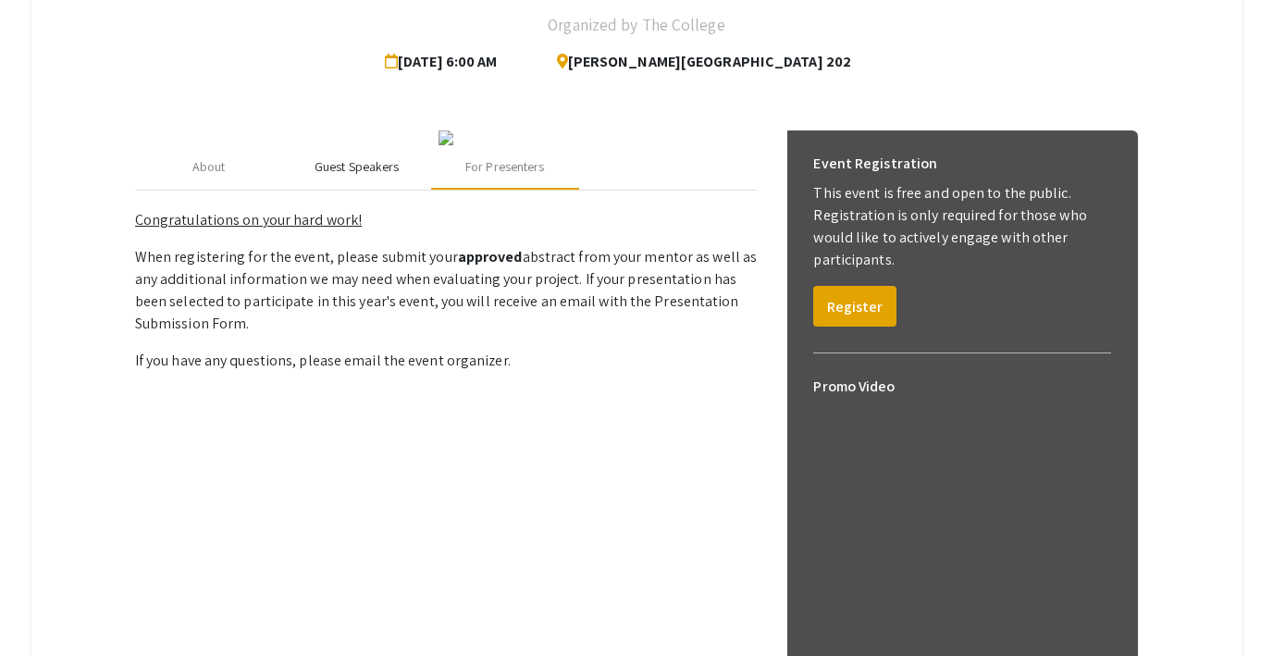
click at [373, 177] on div "Guest Speakers" at bounding box center [357, 166] width 84 height 19
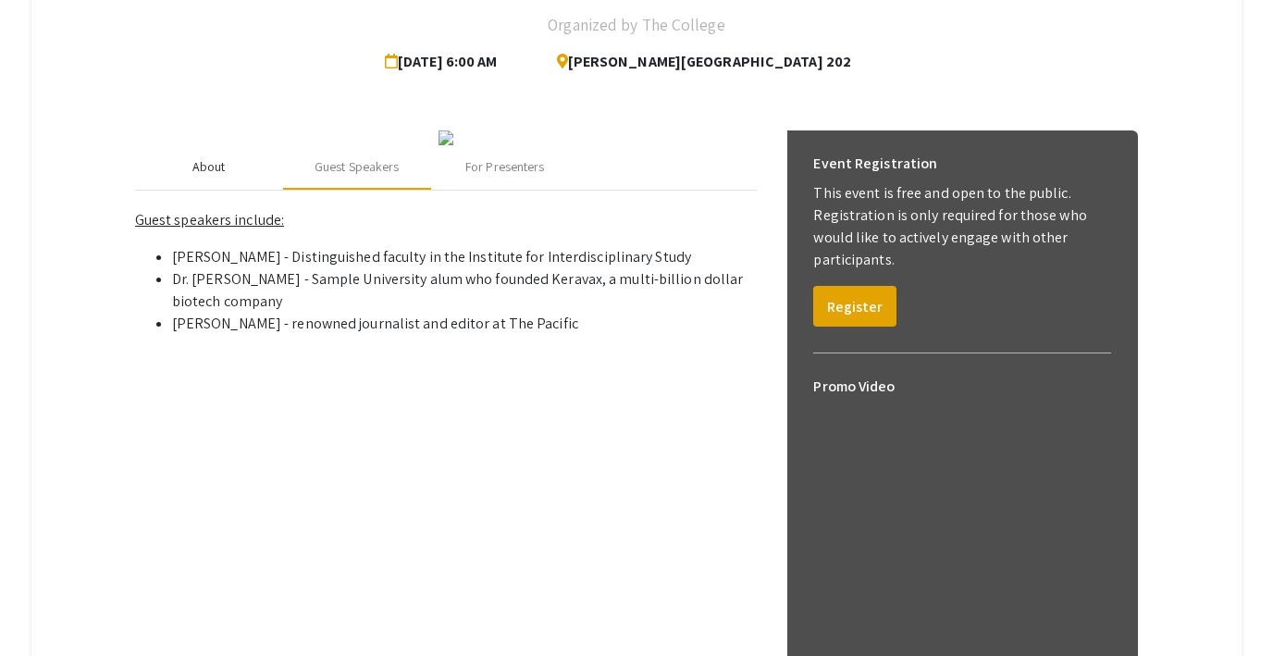
click at [198, 177] on div "About" at bounding box center [208, 166] width 33 height 19
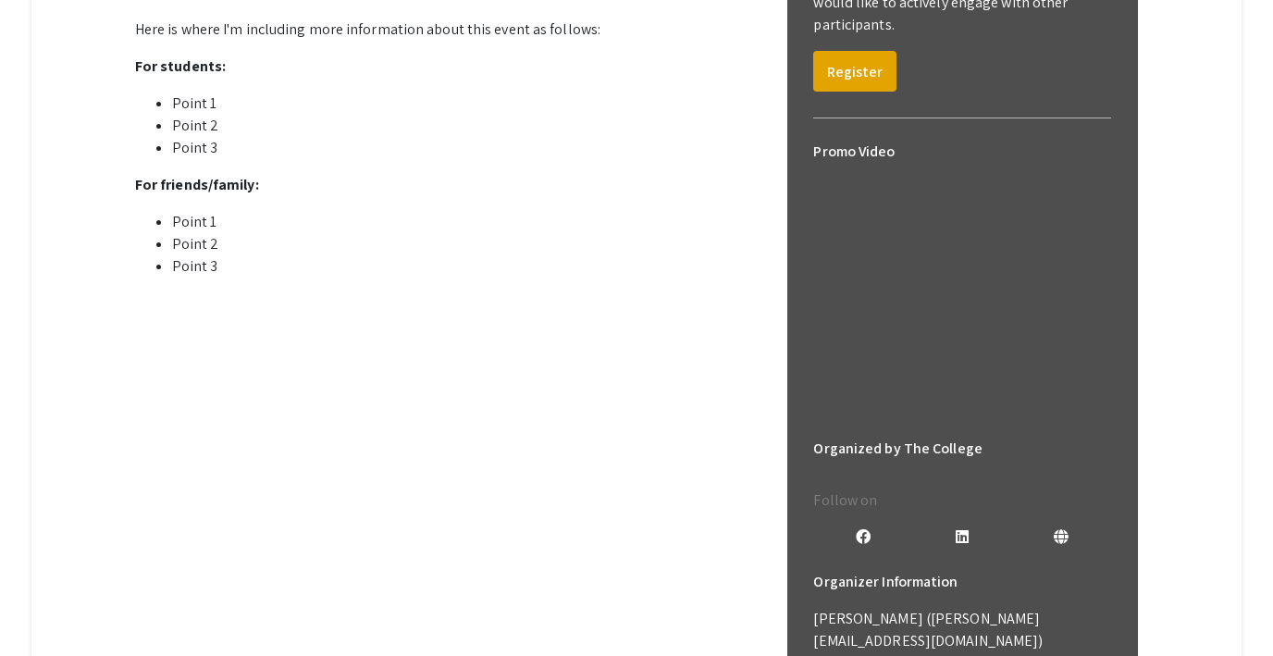
scroll to position [623, 0]
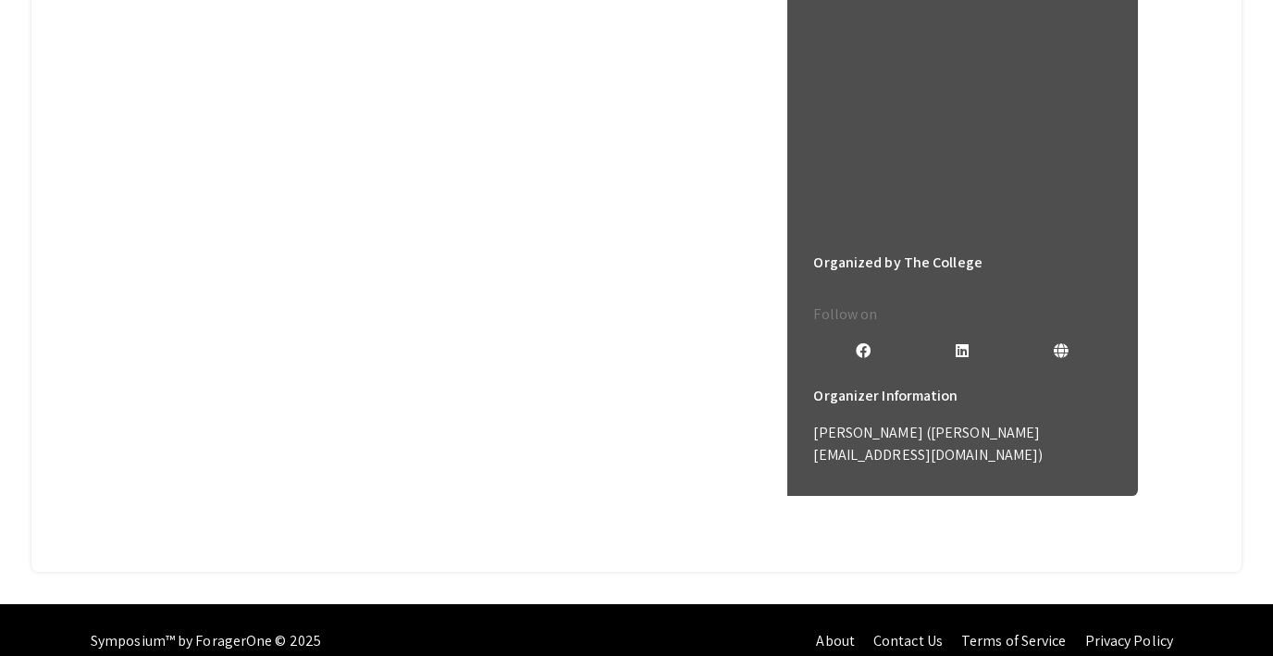
scroll to position [0, 0]
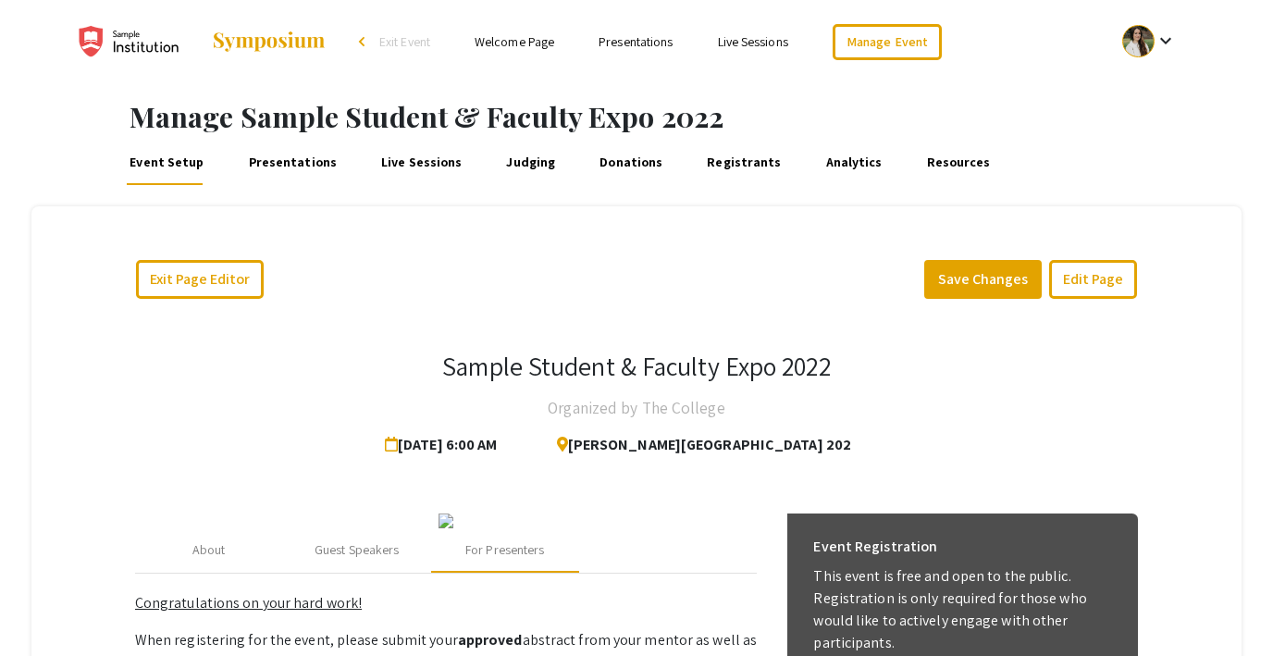
click at [305, 165] on link "Presentations" at bounding box center [292, 163] width 94 height 44
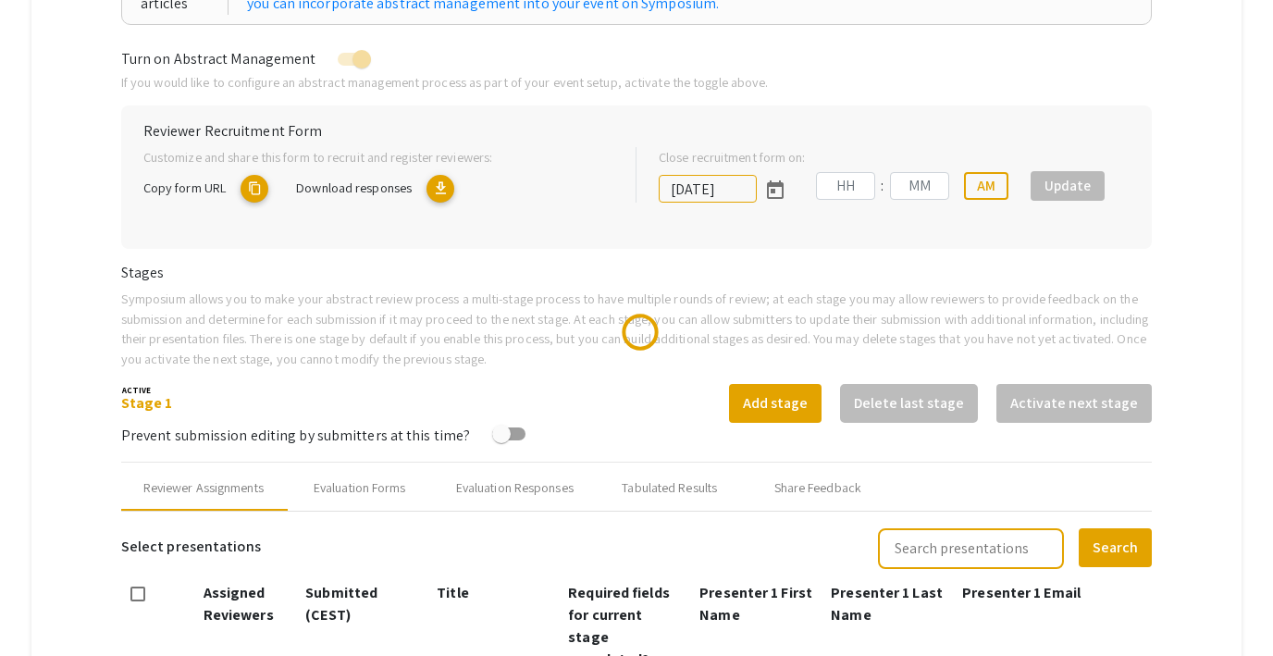
scroll to position [588, 0]
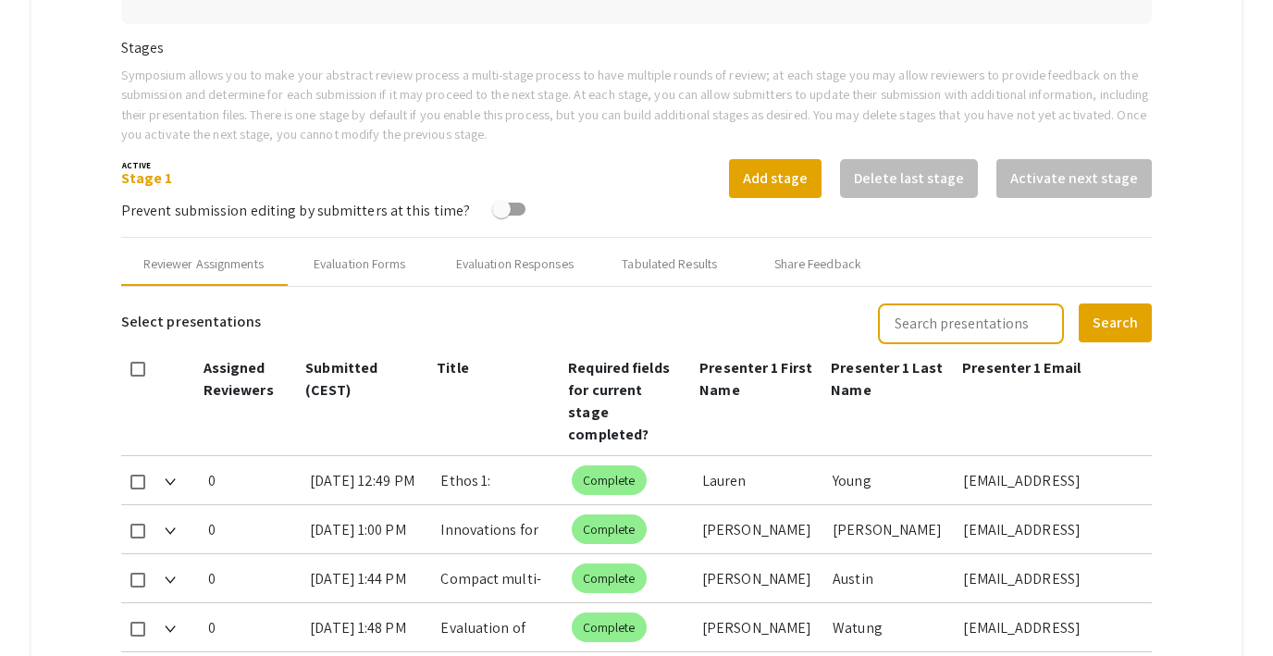
type input "[DATE]"
type input "09"
type input "00"
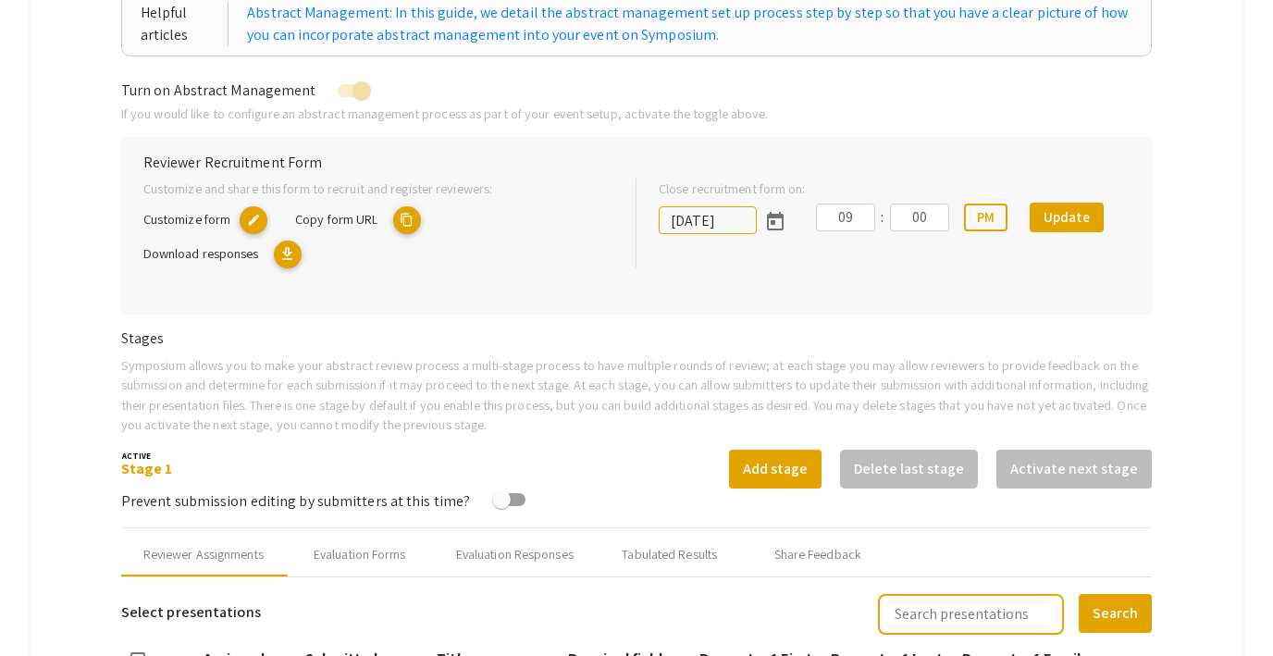
scroll to position [0, 0]
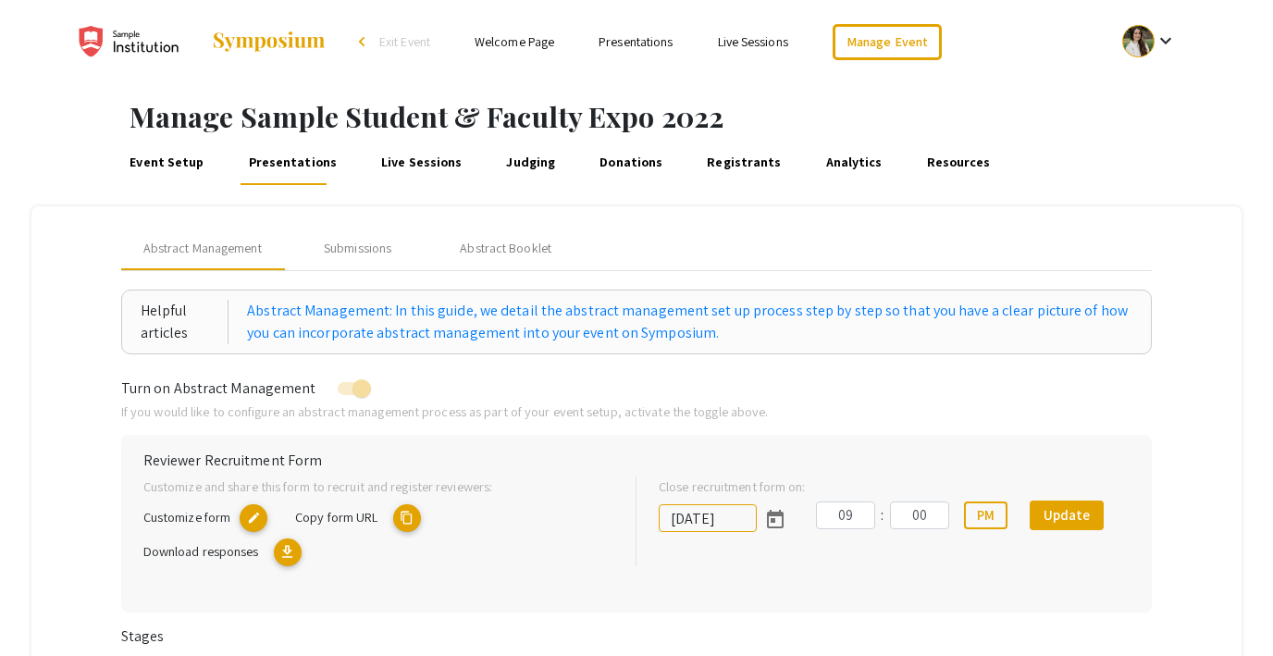
click at [409, 166] on link "Live Sessions" at bounding box center [421, 163] width 87 height 44
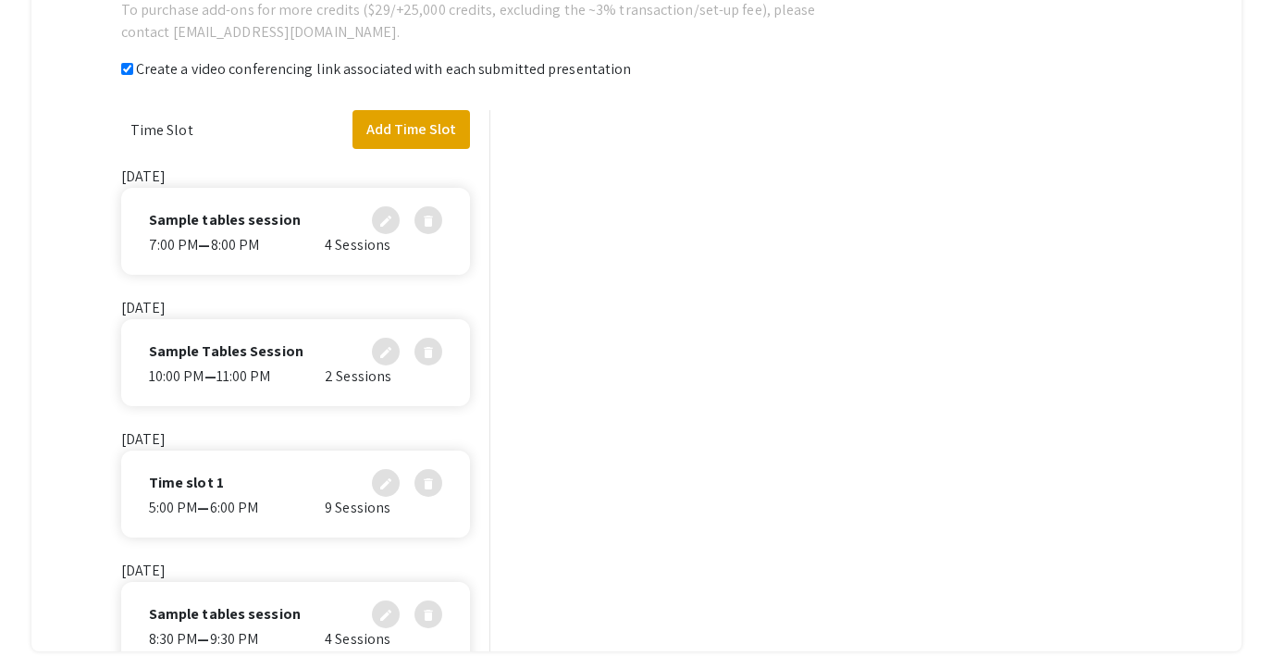
checkbox input "true"
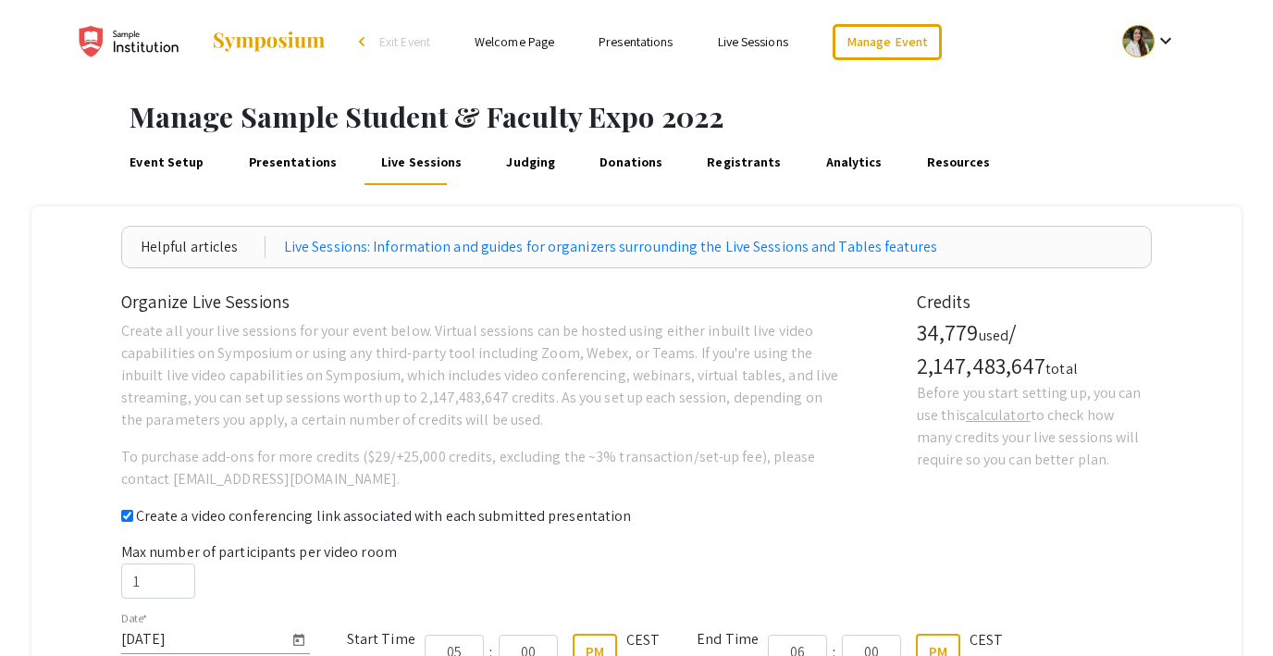
click at [506, 155] on link "Judging" at bounding box center [531, 163] width 56 height 44
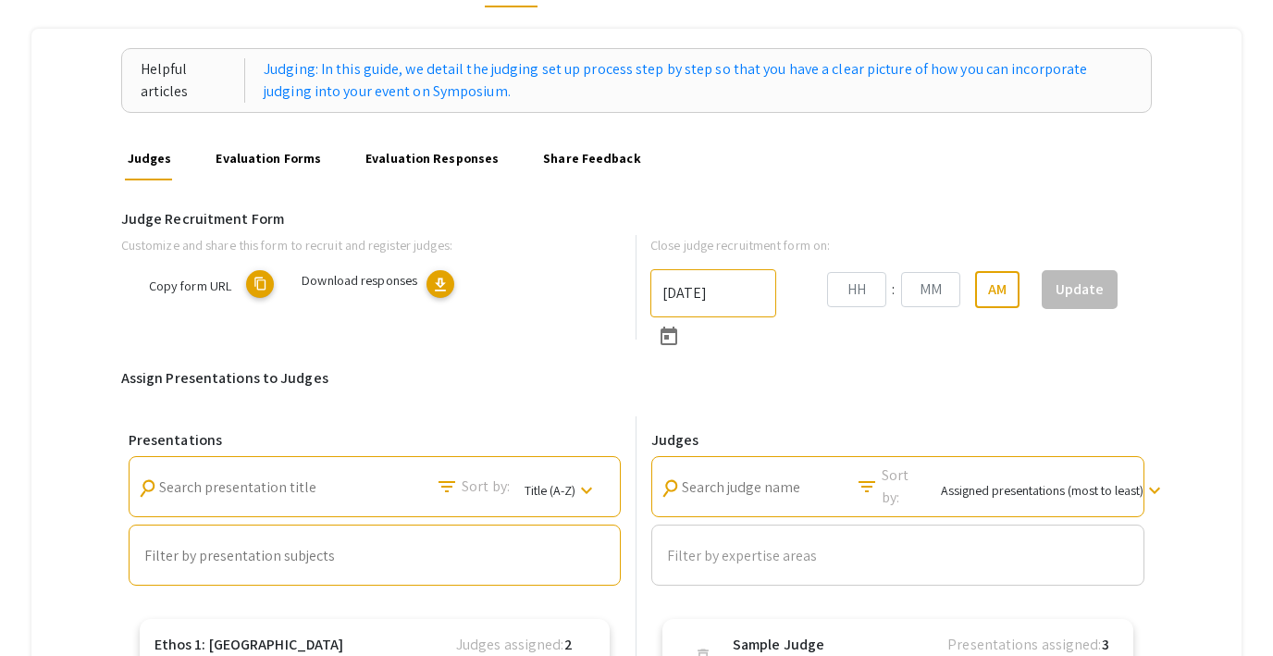
type input "[DATE]"
type input "09"
type input "00"
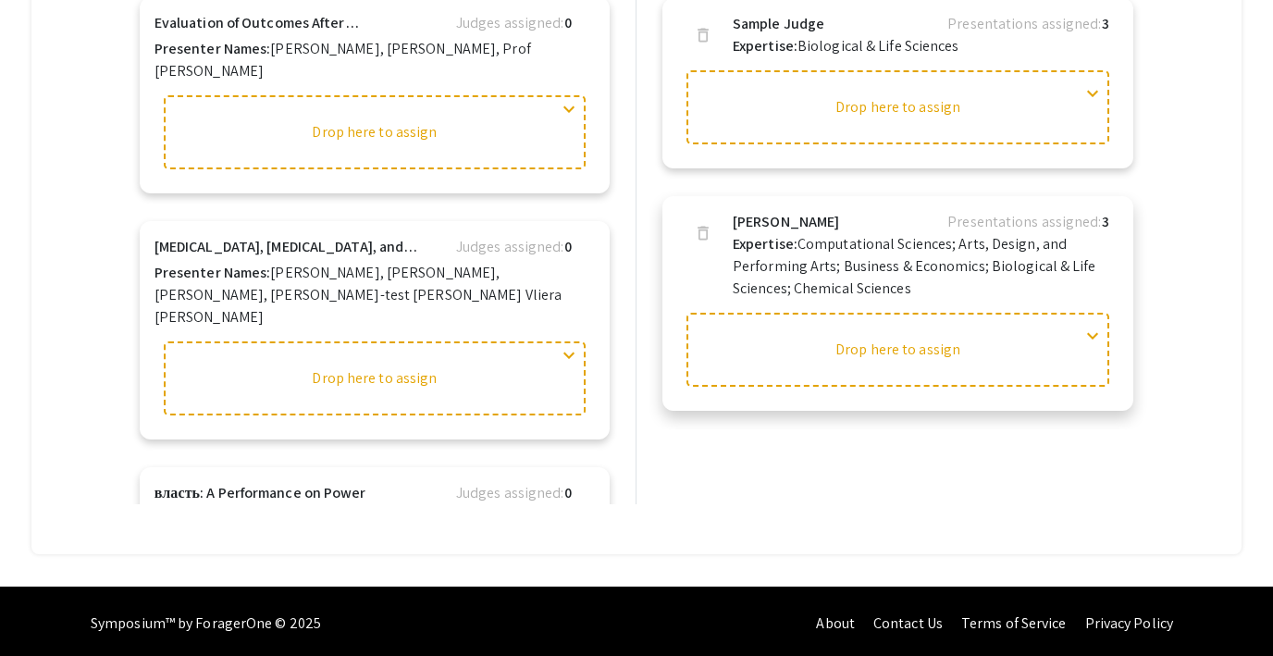
scroll to position [803, 0]
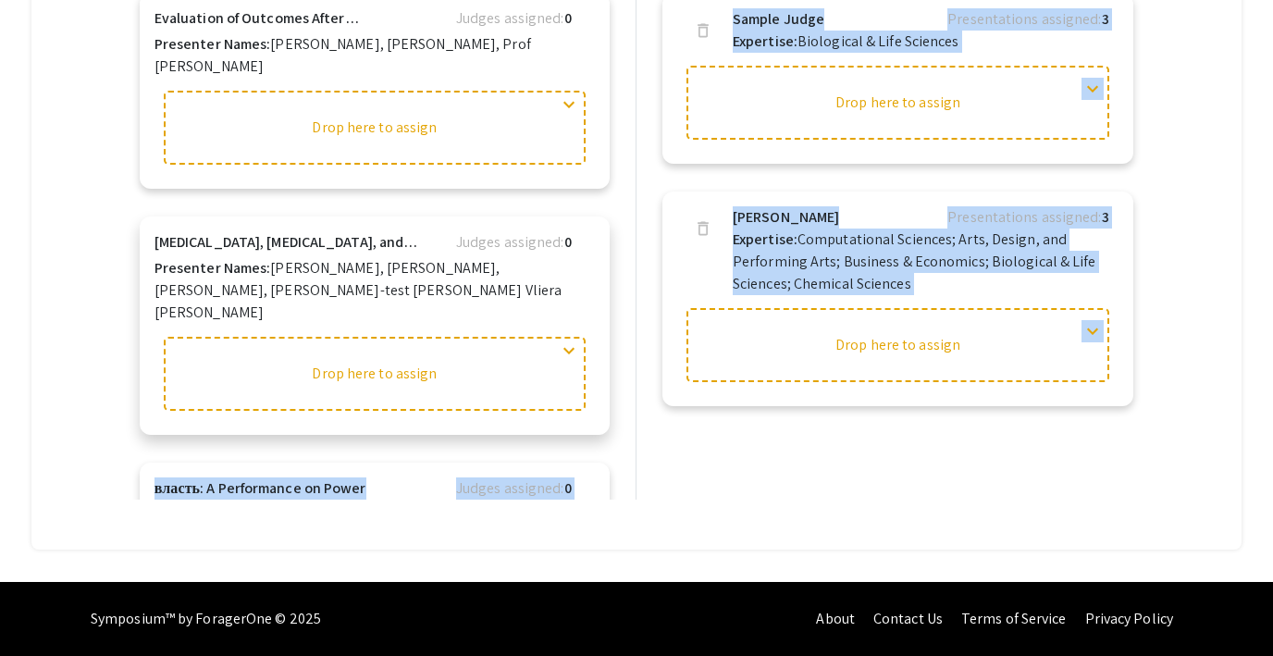
drag, startPoint x: 779, startPoint y: 352, endPoint x: 444, endPoint y: 336, distance: 335.3
click at [444, 336] on div "Presentations search Search presentation title filter_list Sort by: Title (A-Z)…" at bounding box center [637, 145] width 1032 height 709
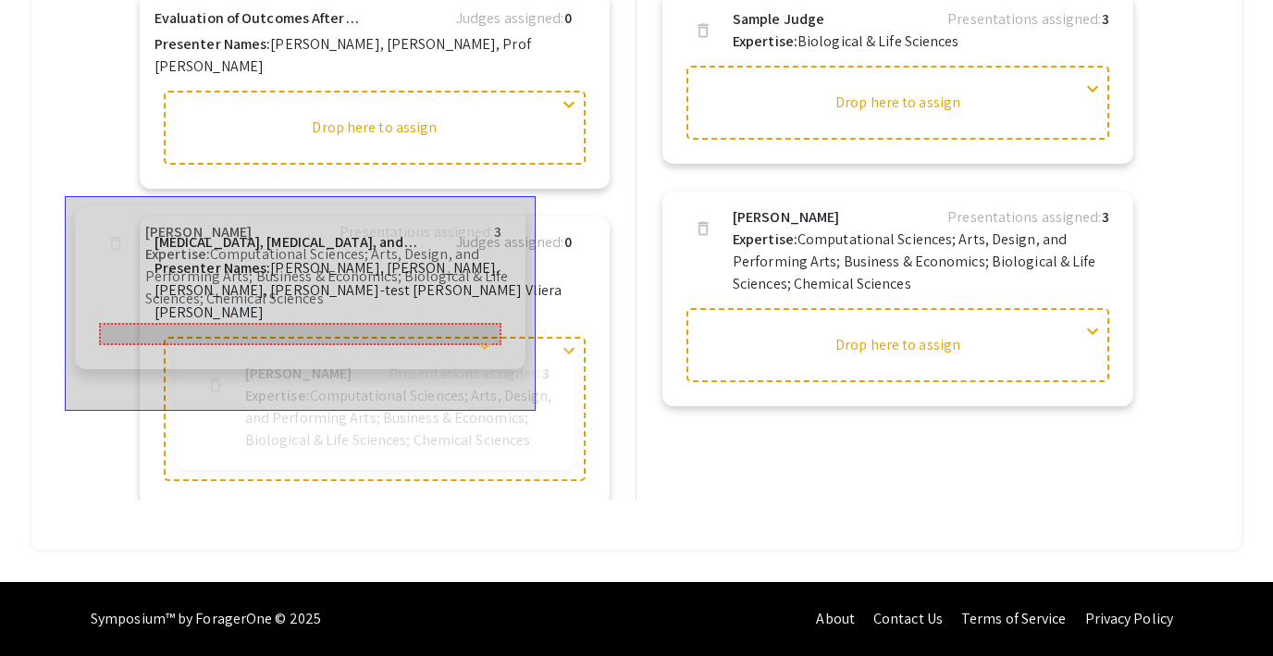
drag, startPoint x: 1094, startPoint y: 346, endPoint x: 494, endPoint y: 350, distance: 599.5
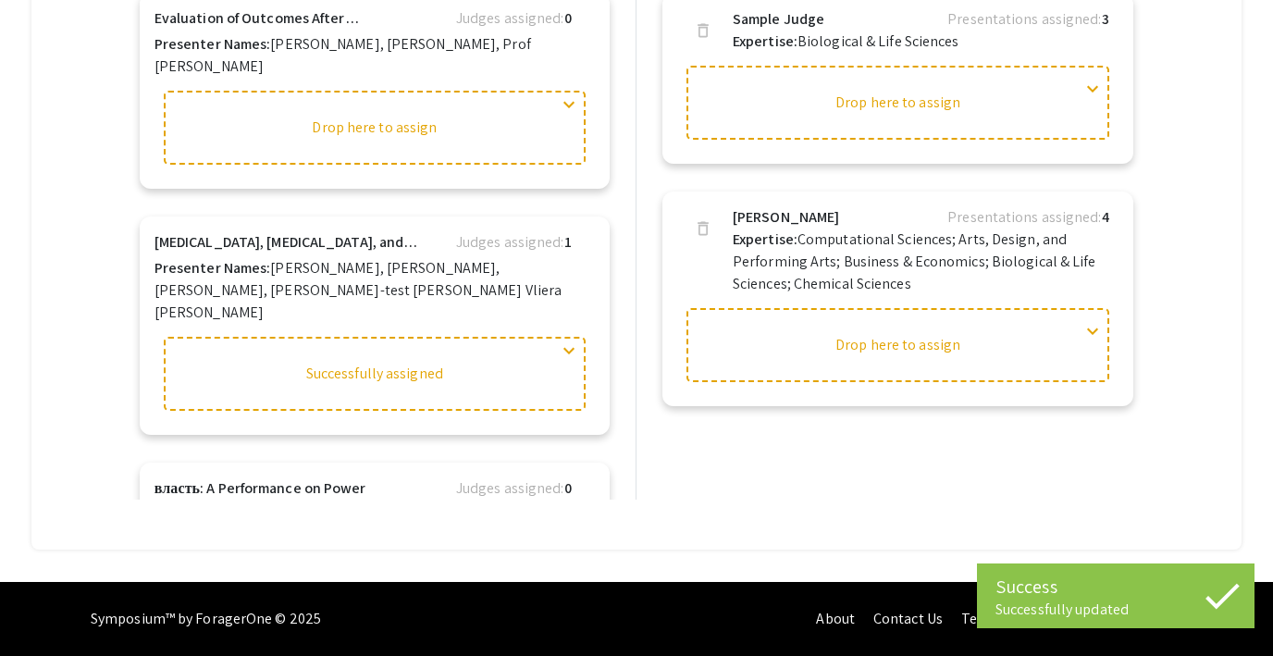
click at [790, 449] on div "Judges search Search judge name filter_list Sort by: Assigned presentations (mo…" at bounding box center [894, 145] width 515 height 709
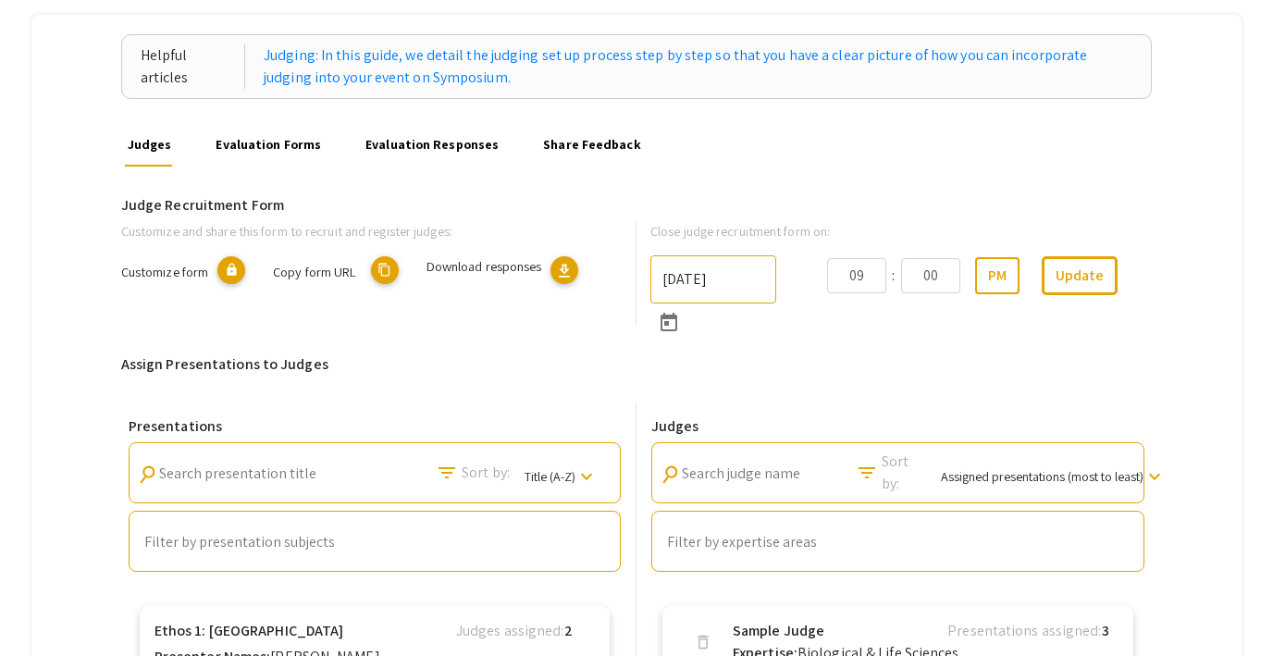
scroll to position [201, 0]
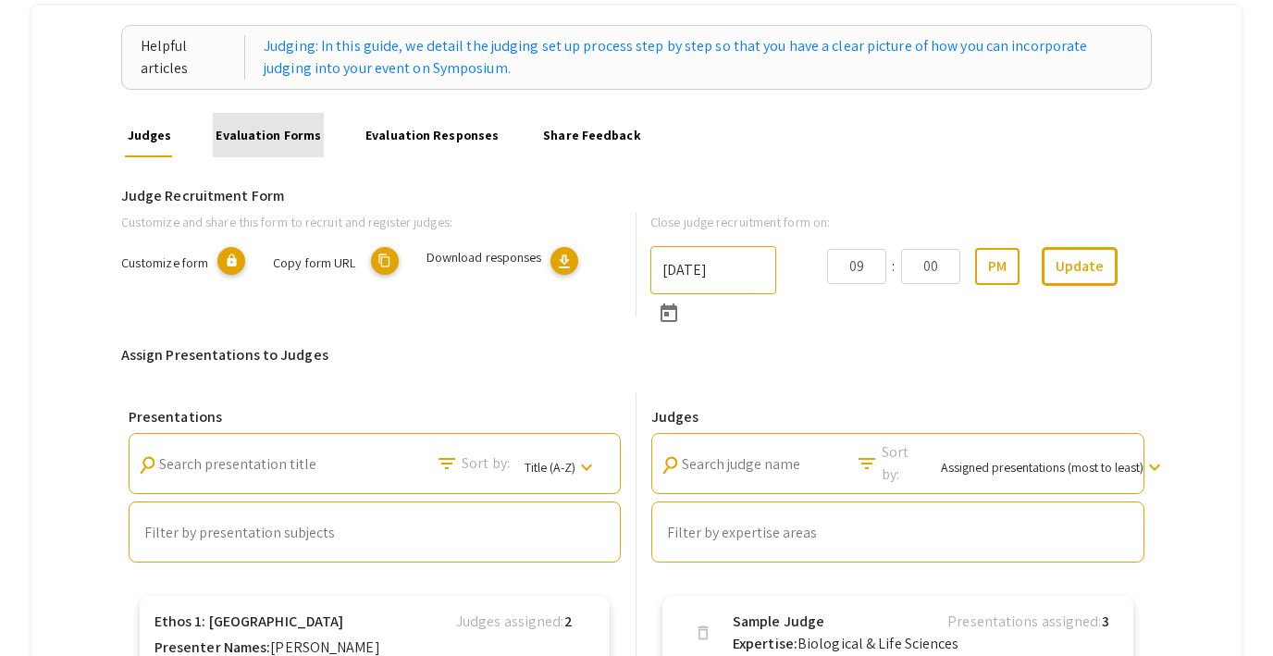
click at [295, 135] on link "Evaluation Forms" at bounding box center [268, 135] width 111 height 44
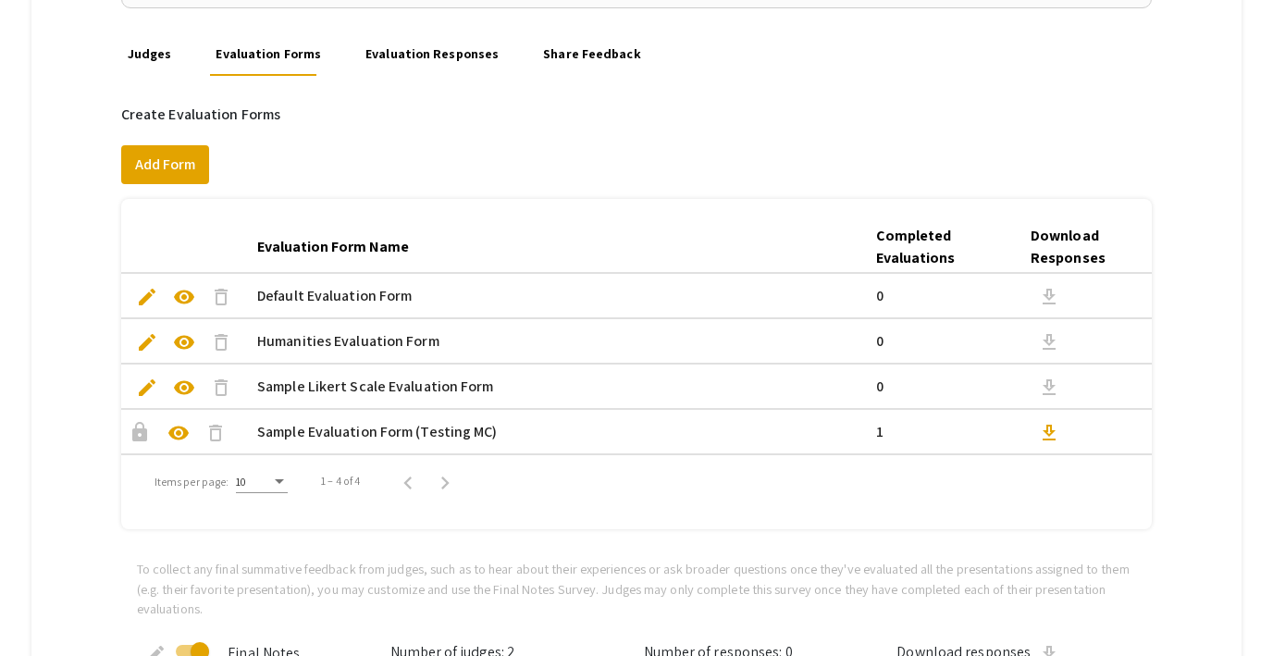
scroll to position [286, 0]
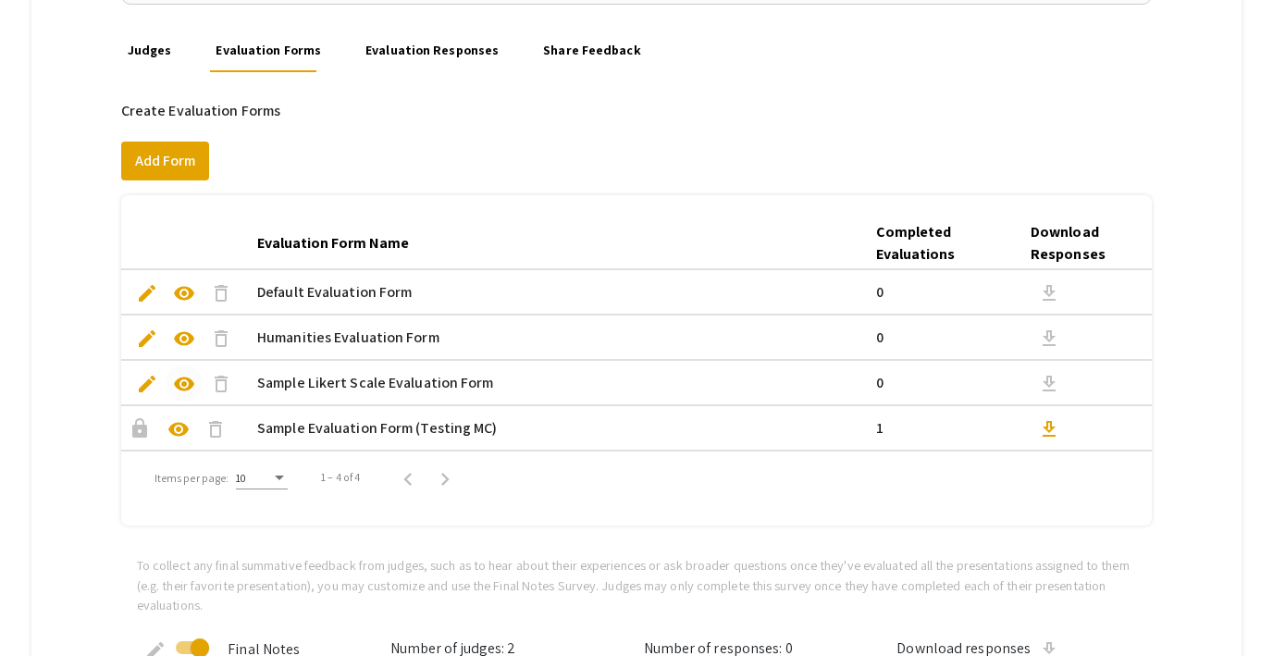
click at [179, 383] on span "visibility" at bounding box center [184, 384] width 22 height 22
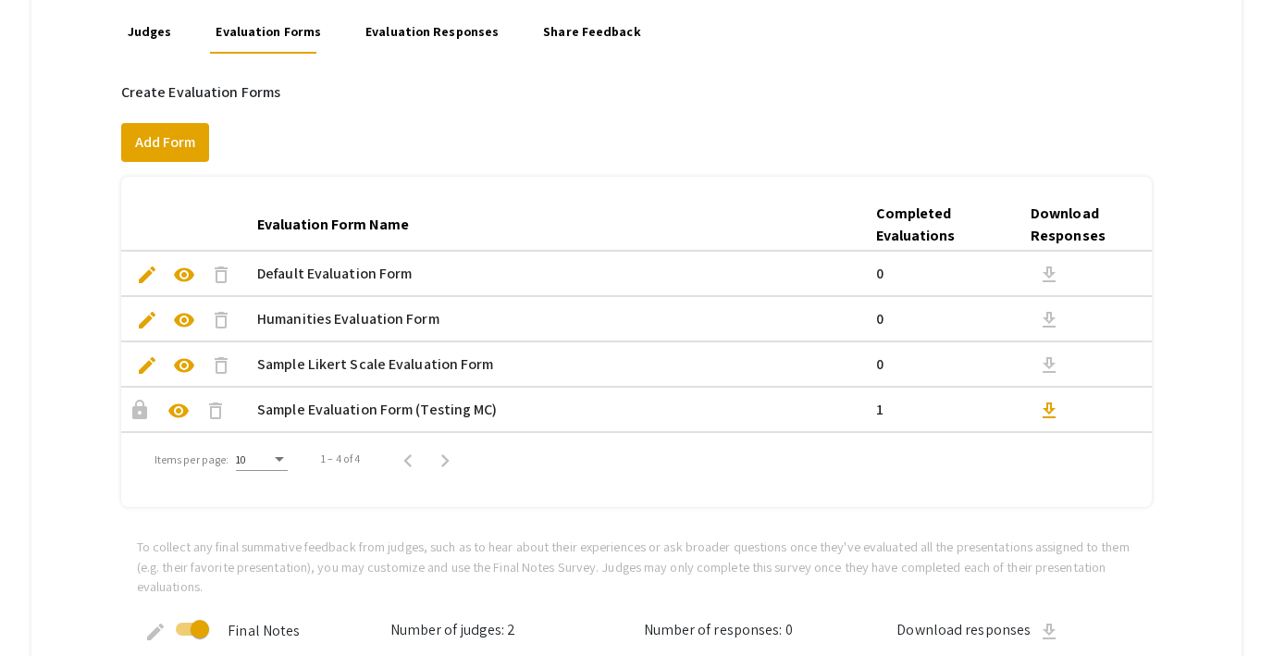
scroll to position [151, 0]
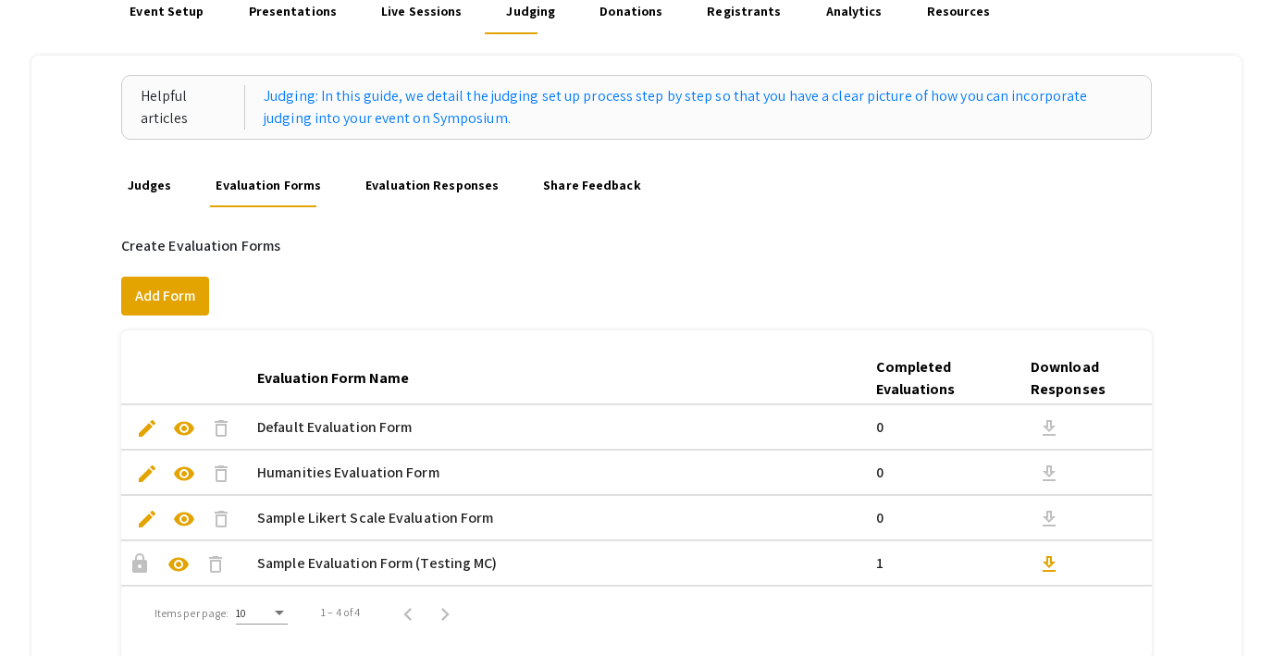
click at [435, 183] on link "Evaluation Responses" at bounding box center [433, 185] width 140 height 44
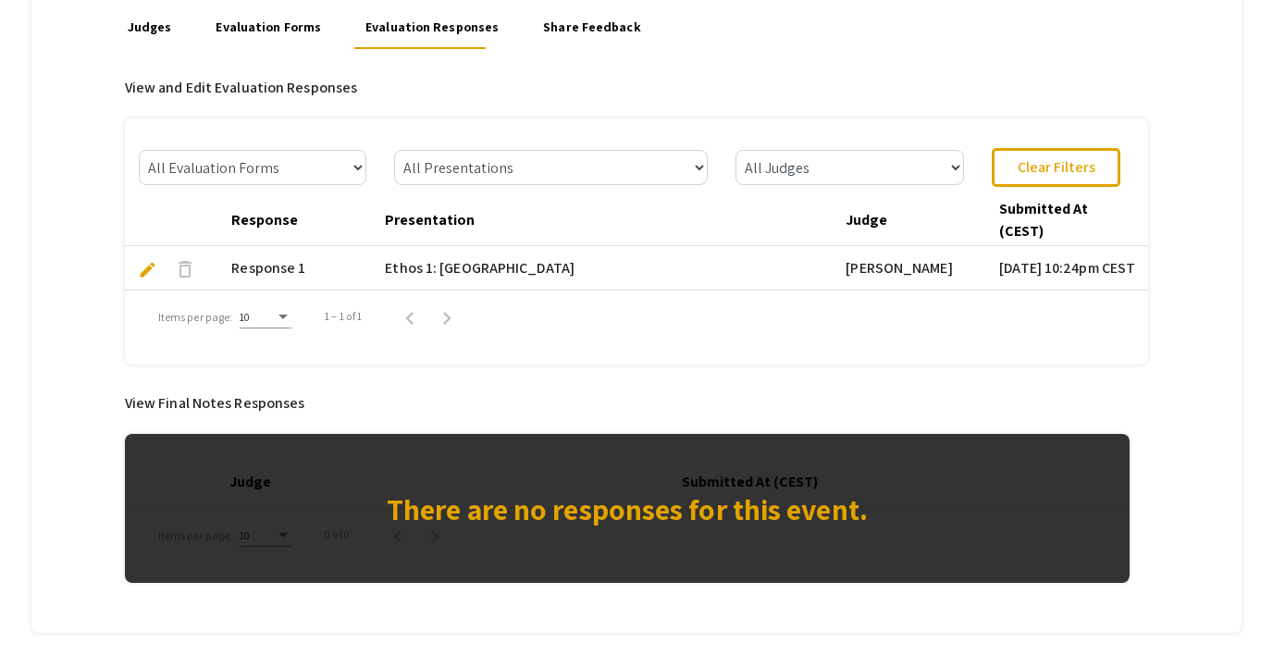
scroll to position [314, 0]
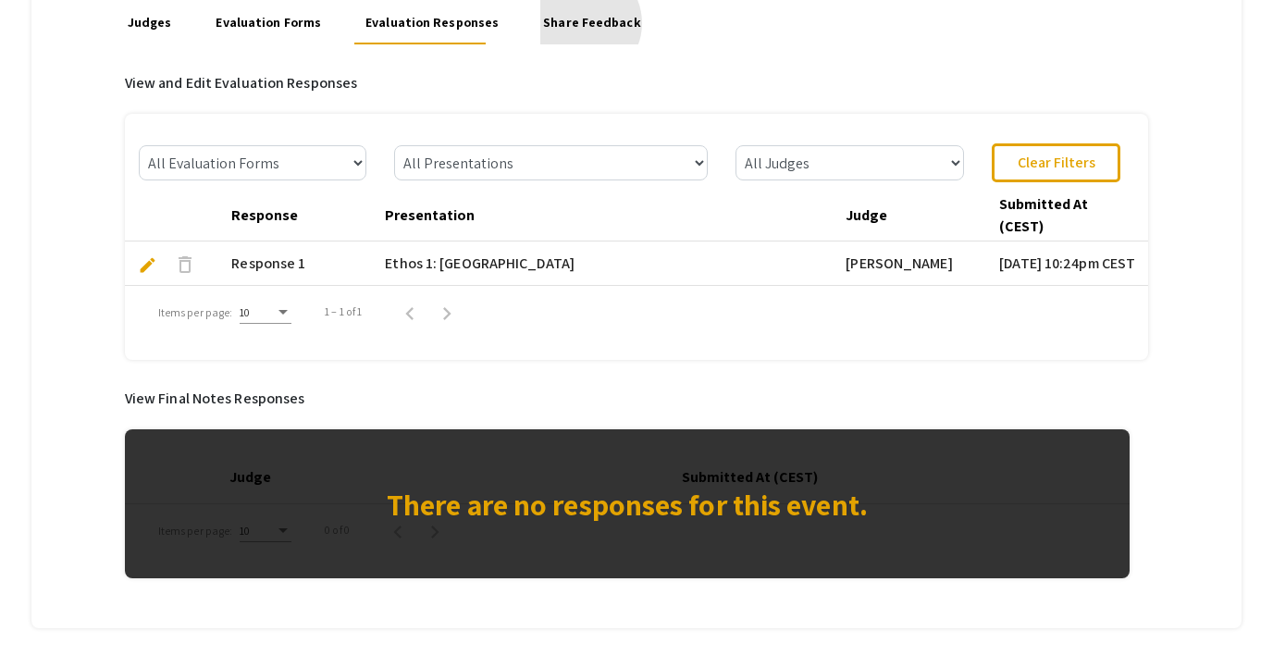
click at [563, 23] on link "Share Feedback" at bounding box center [592, 22] width 104 height 44
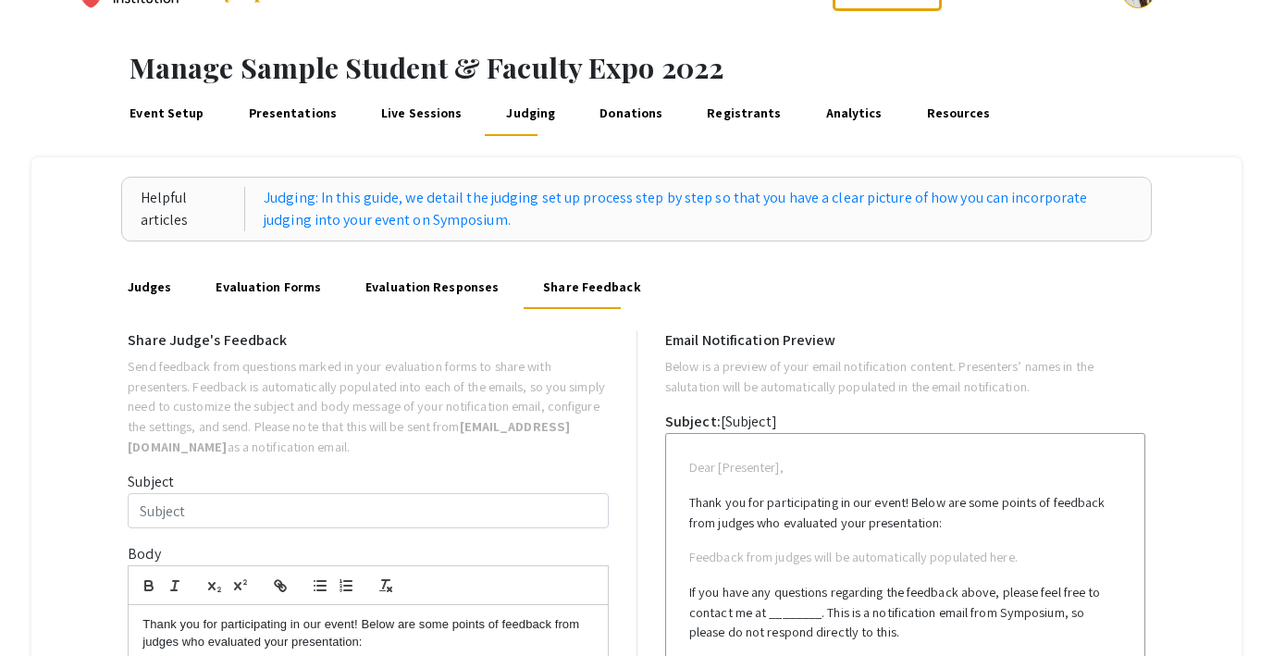
scroll to position [12, 0]
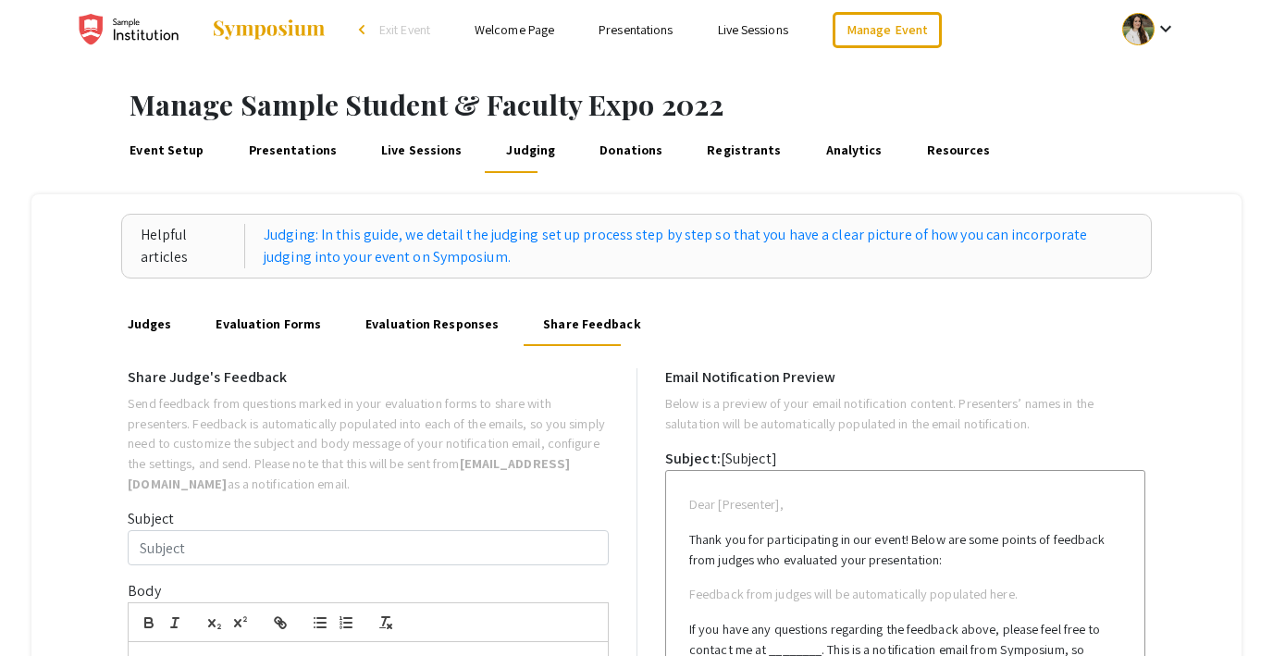
click at [600, 146] on link "Donations" at bounding box center [631, 151] width 69 height 44
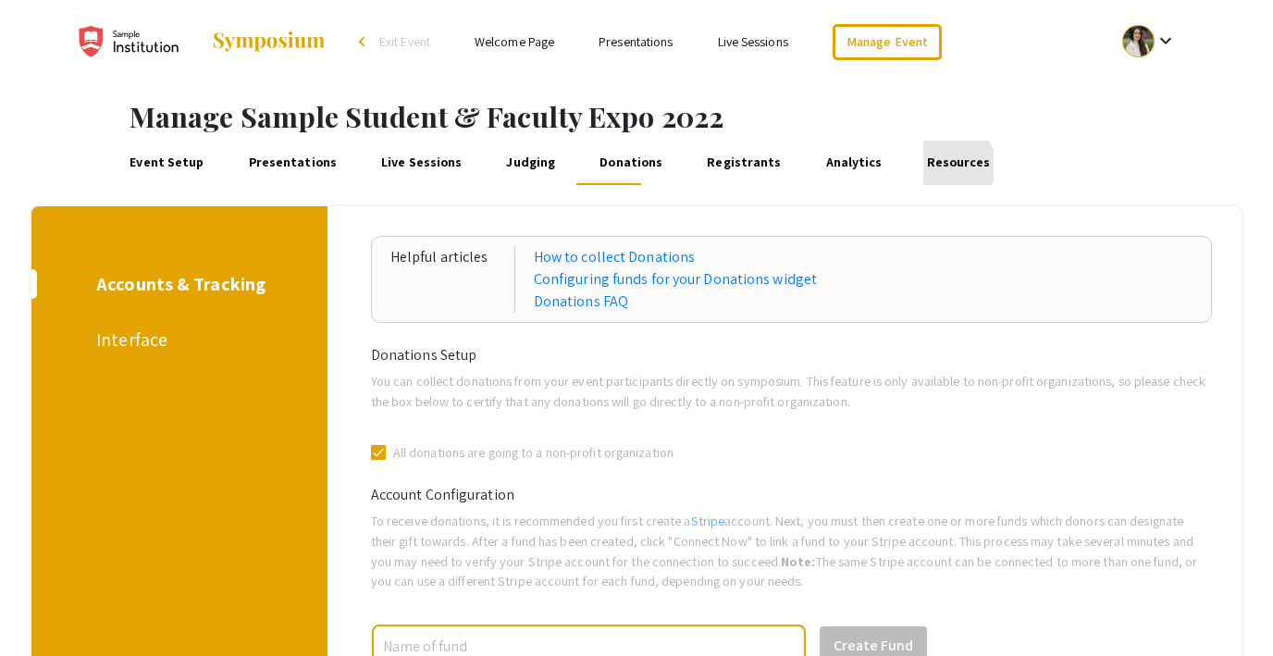
click at [923, 166] on link "Resources" at bounding box center [958, 163] width 70 height 44
click at [300, 157] on link "Presentations" at bounding box center [292, 163] width 94 height 44
